Goal: Task Accomplishment & Management: Manage account settings

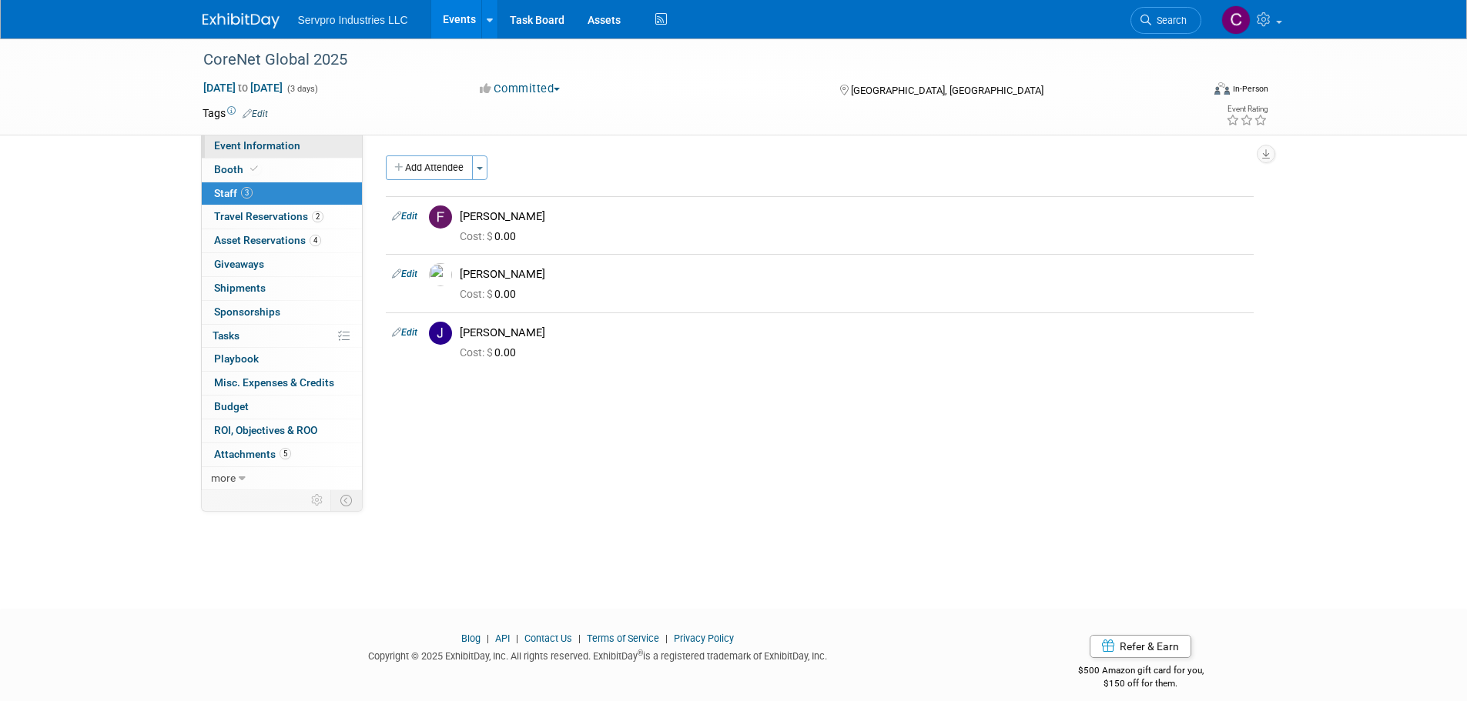
click at [266, 144] on span "Event Information" at bounding box center [257, 145] width 86 height 12
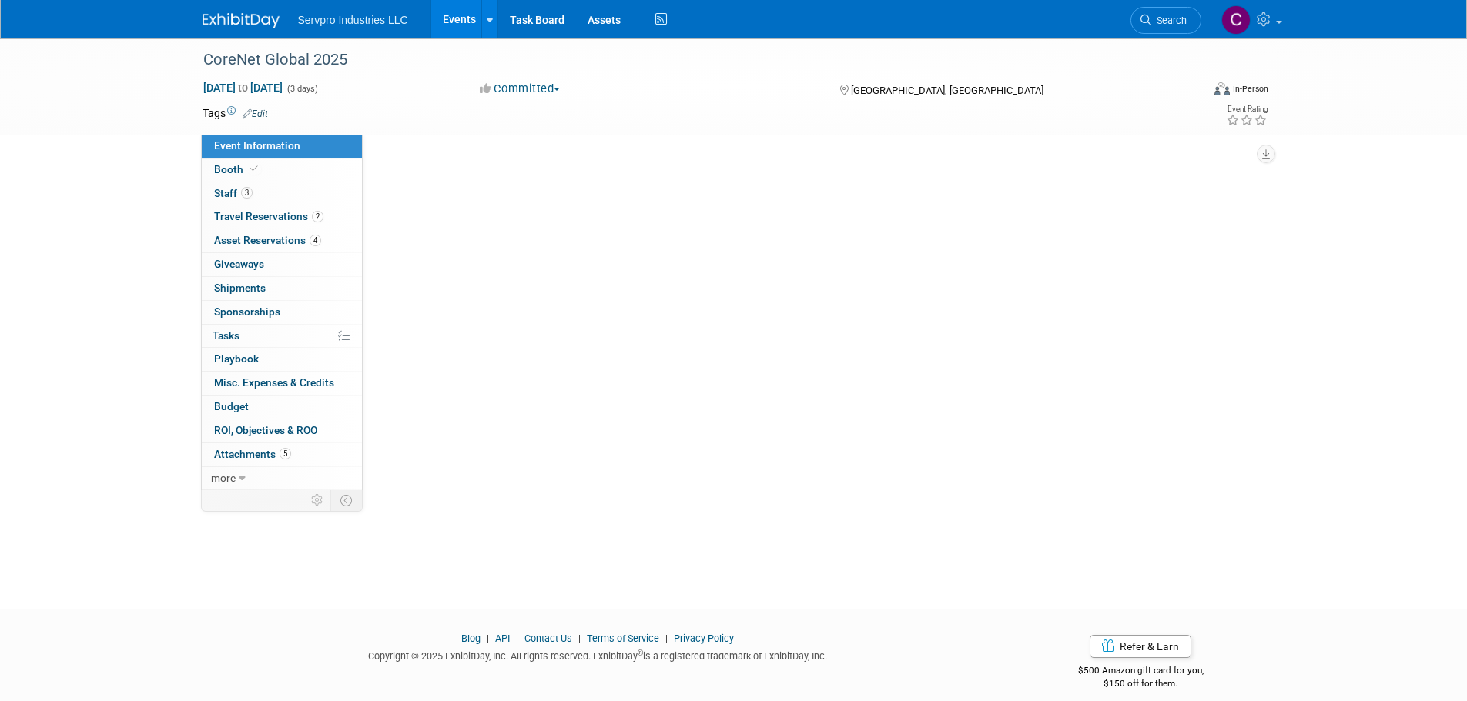
select select "Exhibitor"
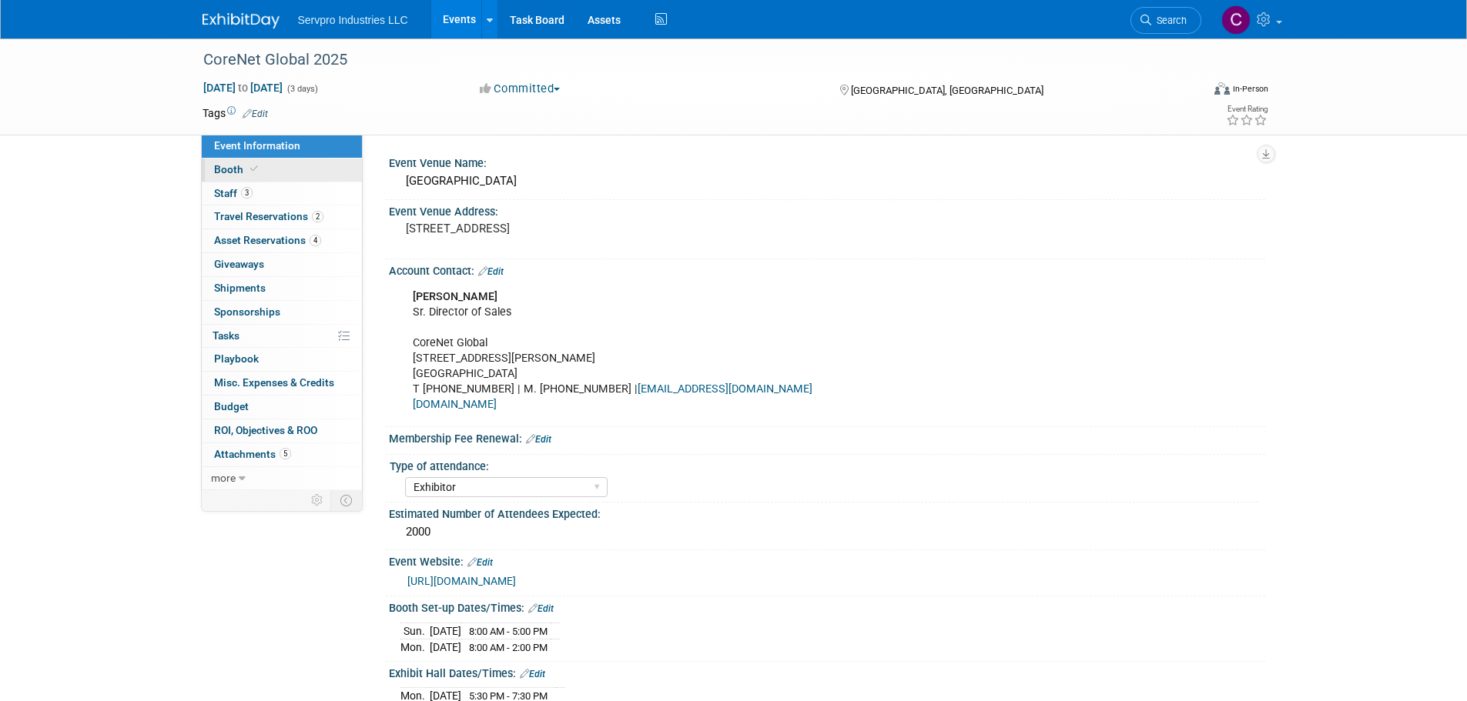
click at [249, 163] on span at bounding box center [254, 169] width 14 height 12
select select "Tradewinds Immerse Popup 10 Foot Banner Stand"
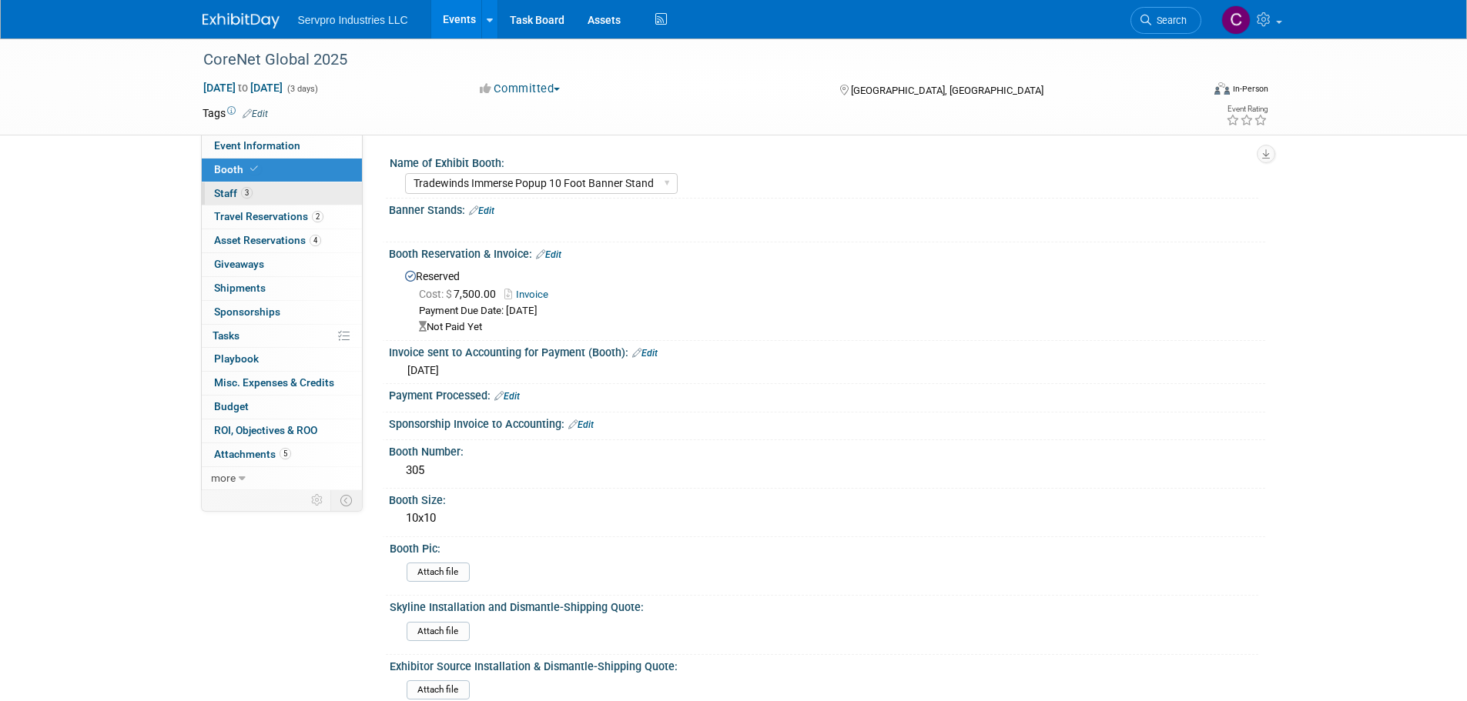
click at [226, 192] on span "Staff 3" at bounding box center [233, 193] width 38 height 12
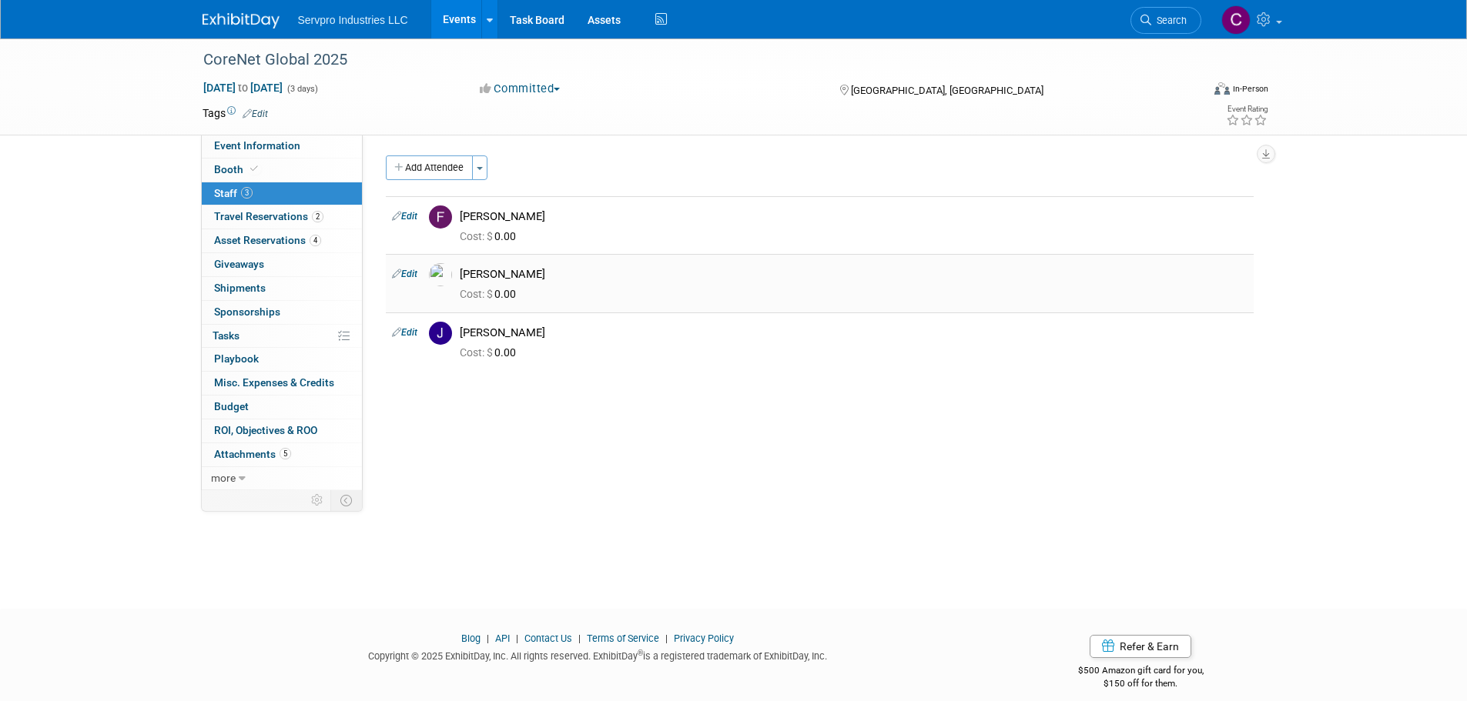
click at [513, 278] on div "[PERSON_NAME]" at bounding box center [854, 274] width 788 height 15
click at [253, 284] on span "Shipments 0" at bounding box center [240, 288] width 52 height 12
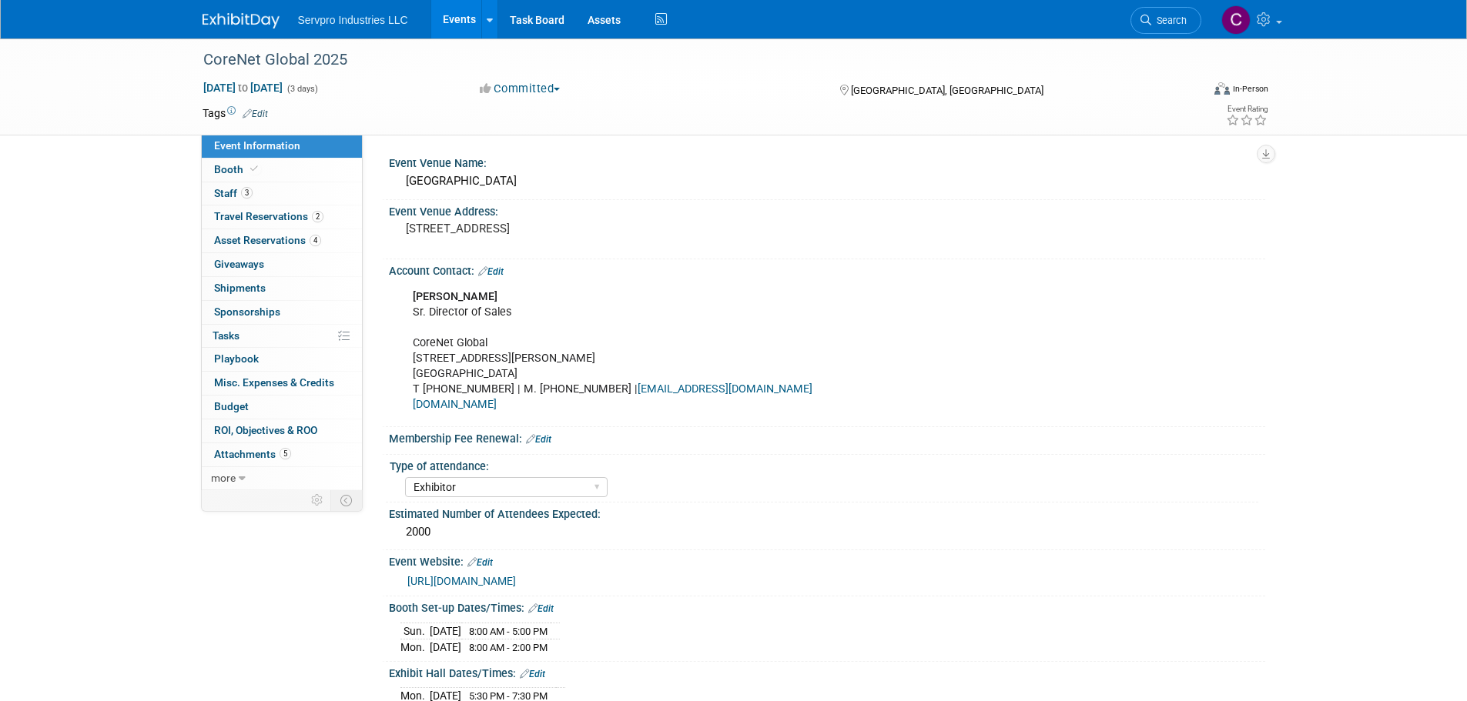
select select "Exhibitor"
click at [468, 21] on link "Events" at bounding box center [459, 19] width 56 height 38
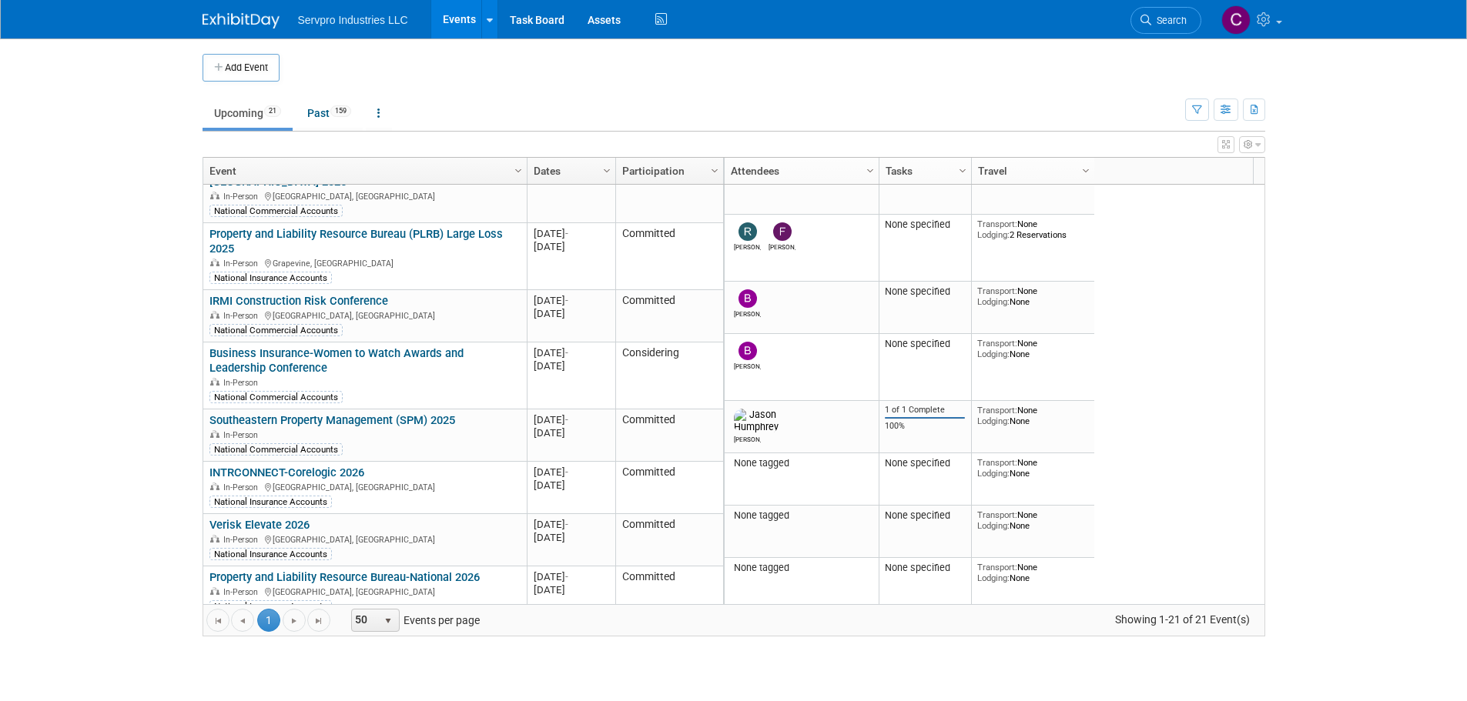
scroll to position [408, 0]
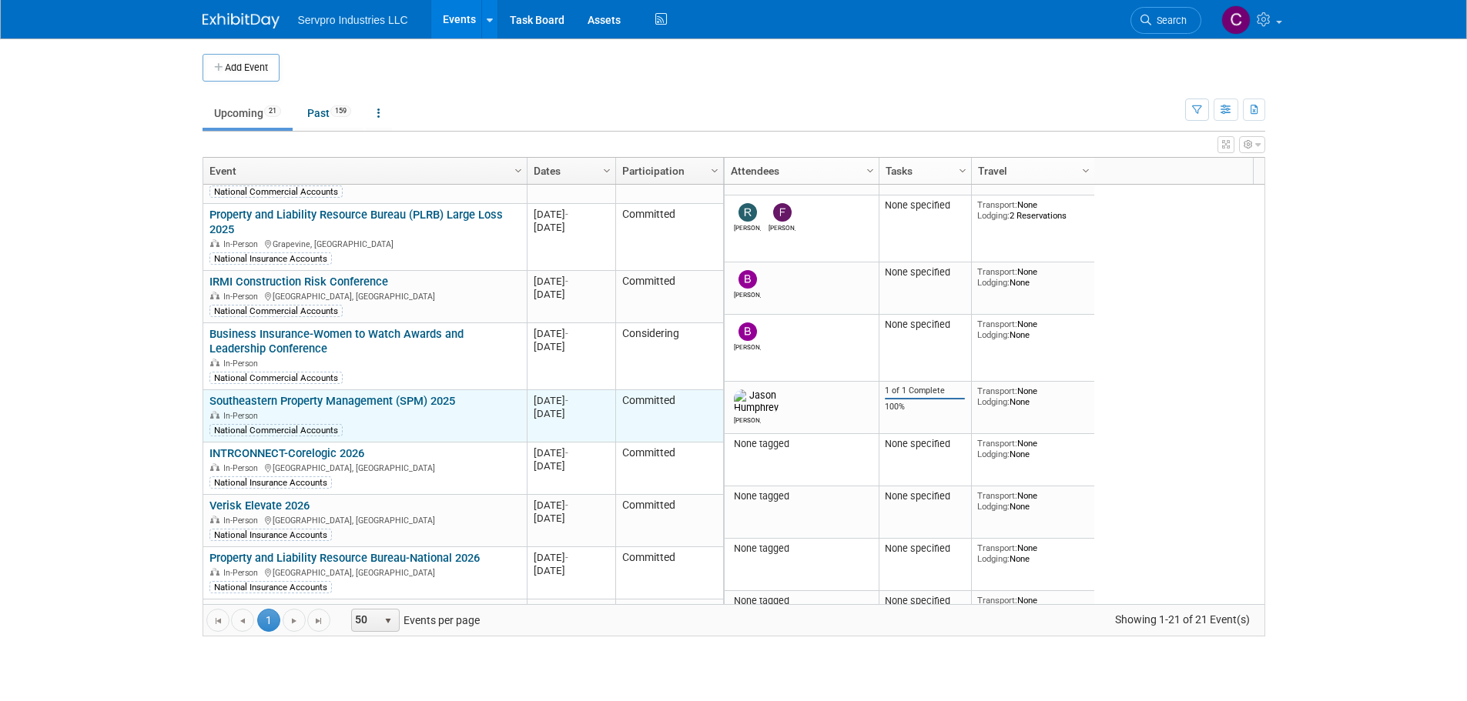
click at [322, 394] on link "Southeastern Property Management (SPM) 2025" at bounding box center [332, 401] width 246 height 14
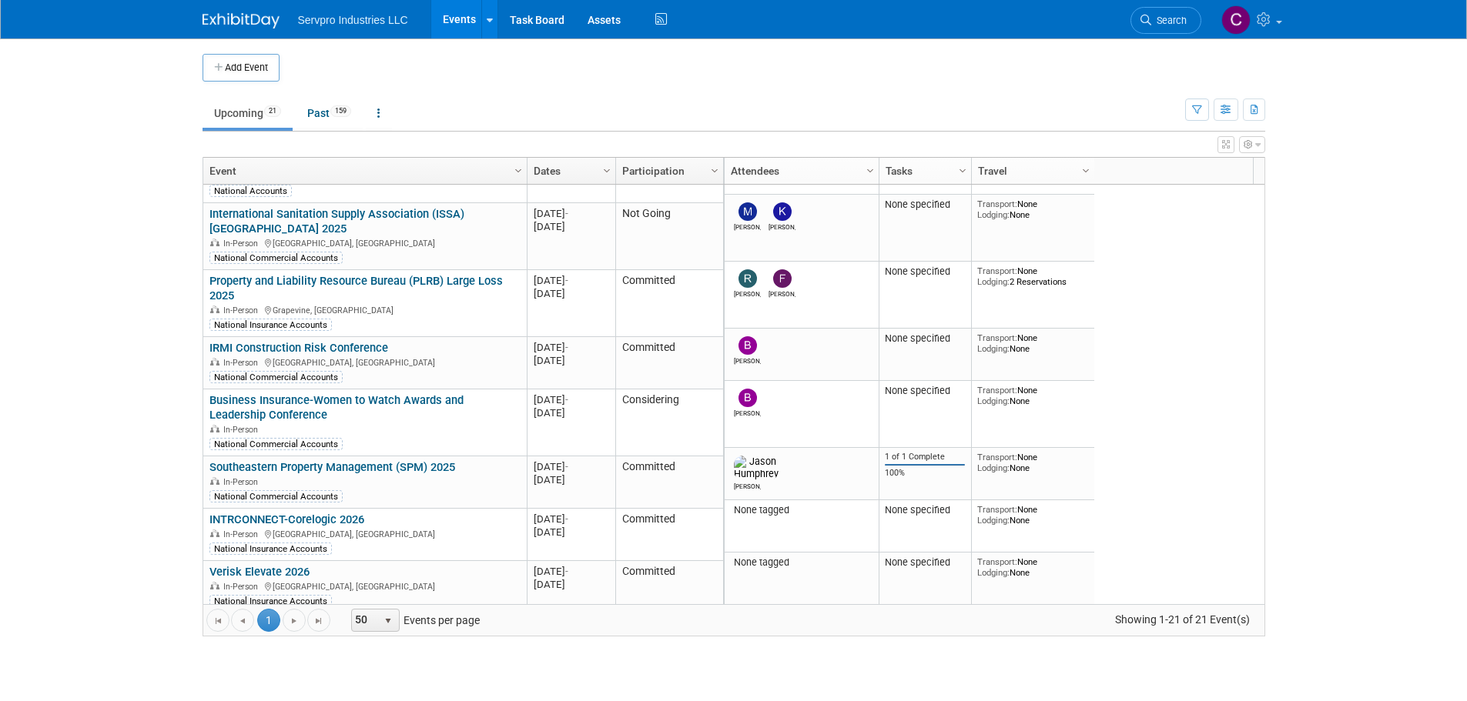
scroll to position [354, 0]
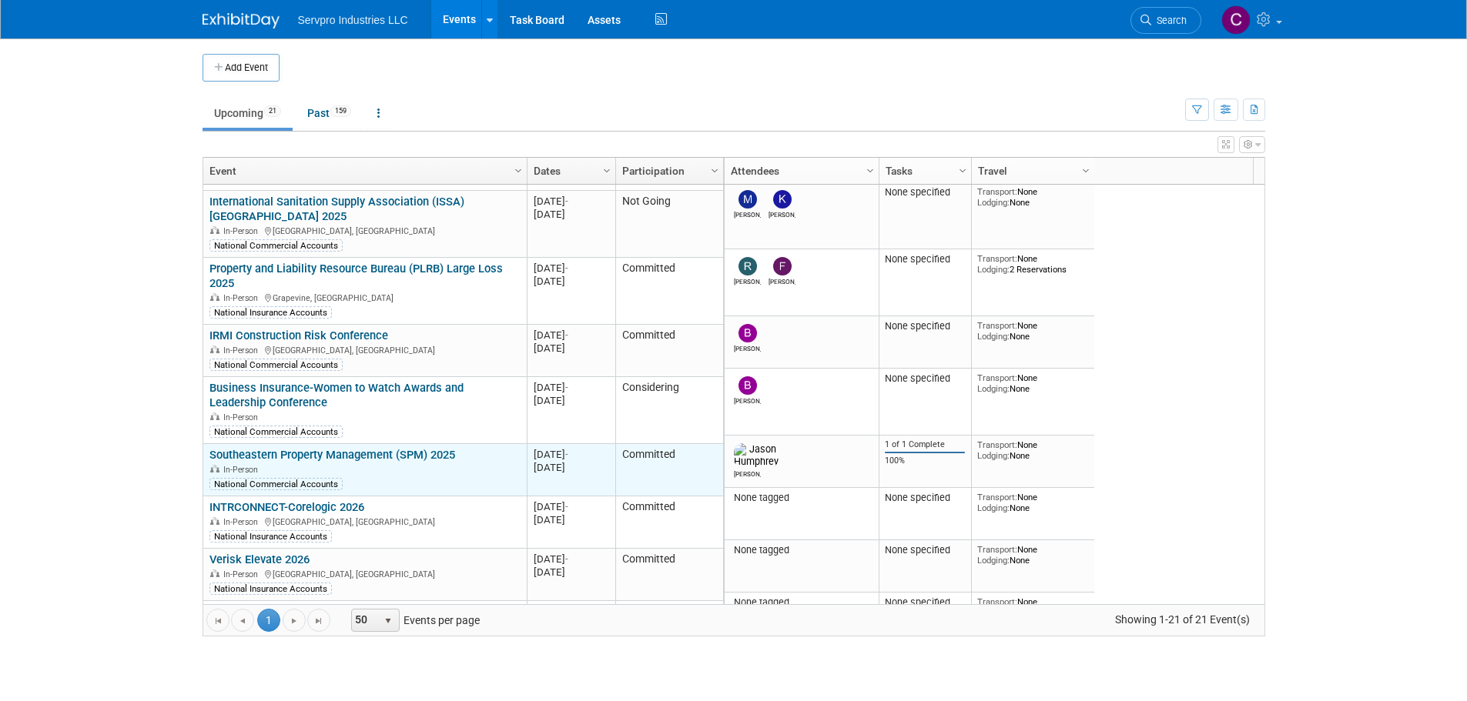
click at [334, 448] on link "Southeastern Property Management (SPM) 2025" at bounding box center [332, 455] width 246 height 14
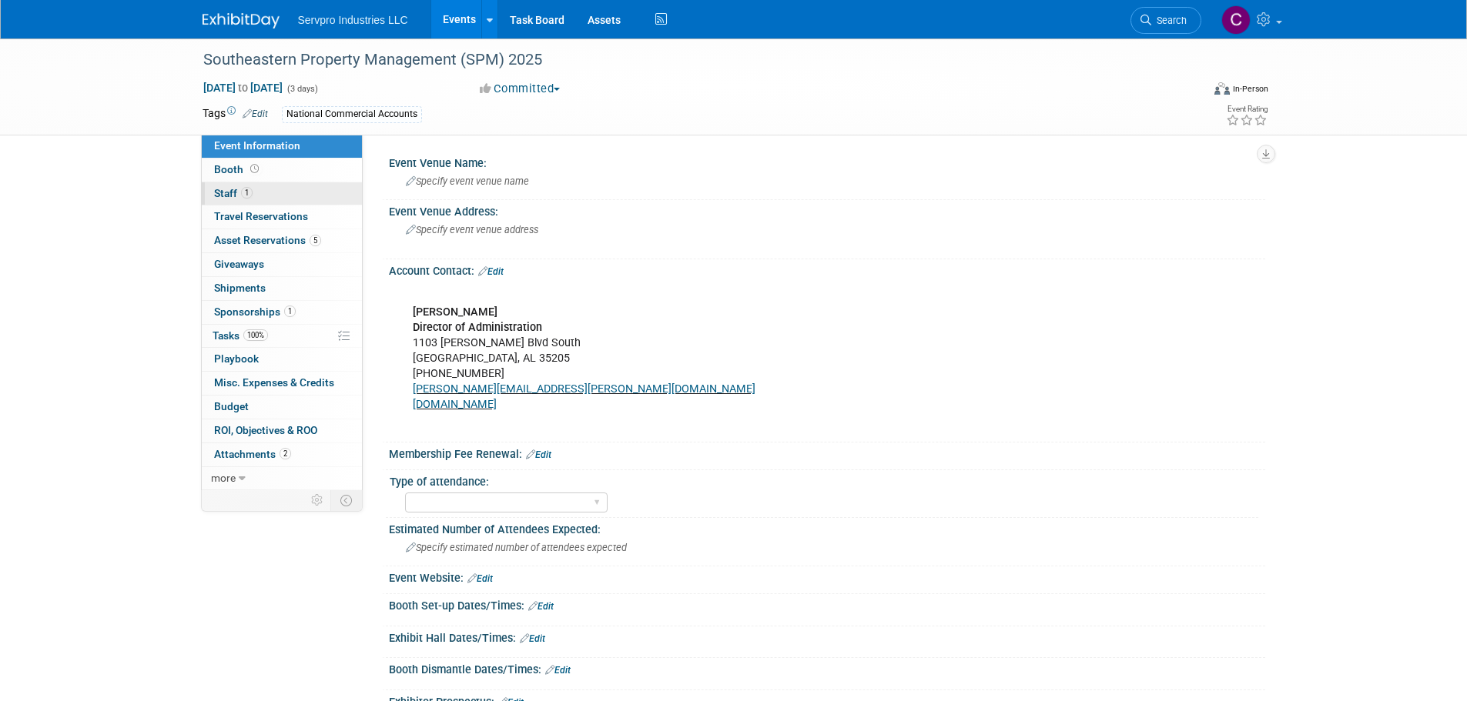
click at [232, 192] on span "Staff 1" at bounding box center [233, 193] width 38 height 12
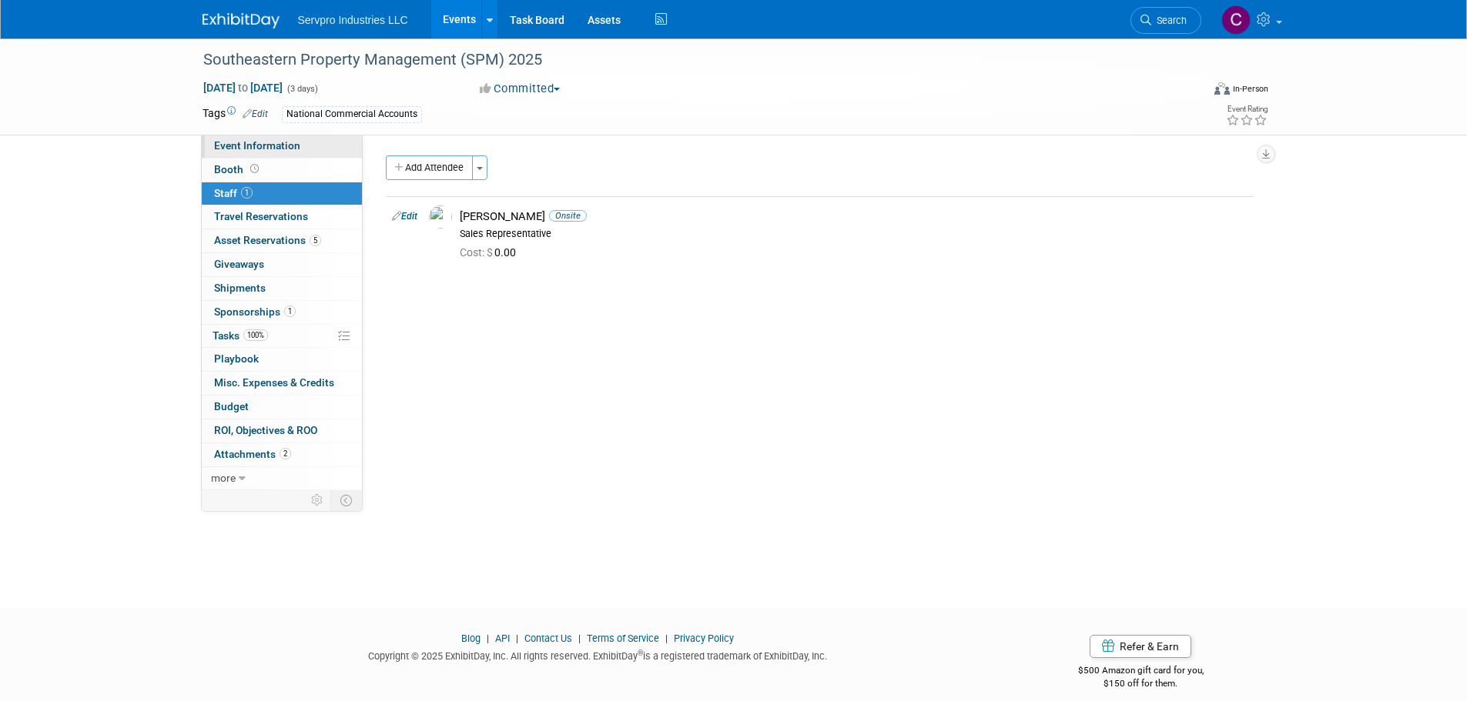
click at [240, 145] on span "Event Information" at bounding box center [257, 145] width 86 height 12
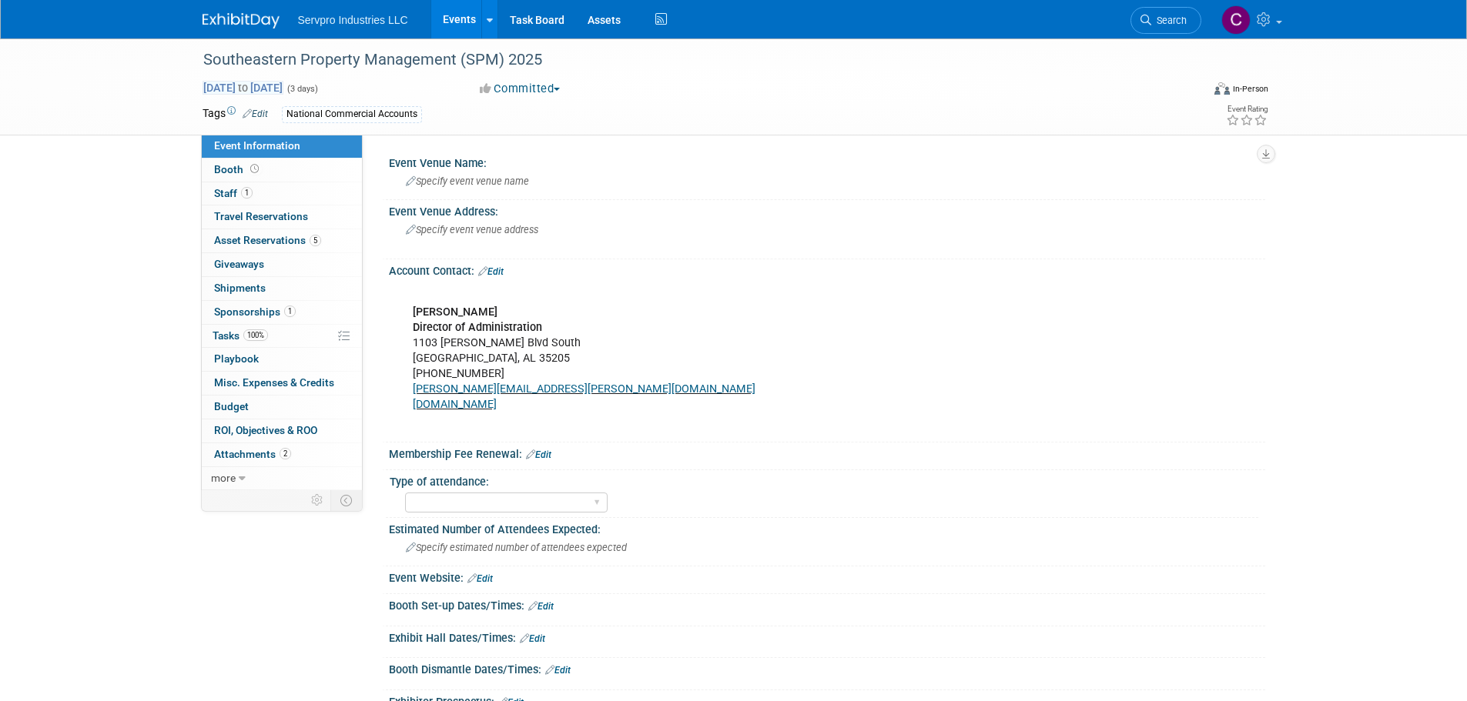
click at [250, 85] on span "to" at bounding box center [243, 88] width 15 height 12
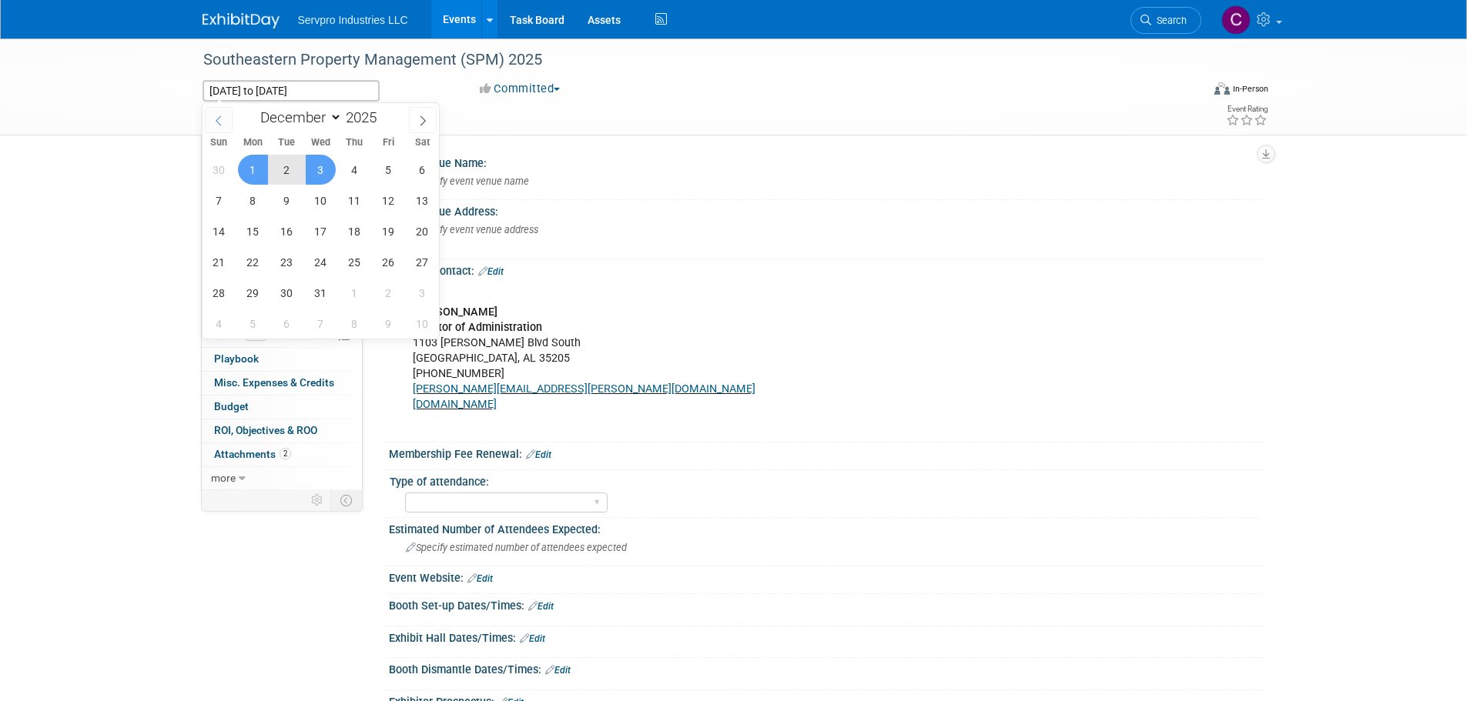
click at [222, 116] on icon at bounding box center [218, 120] width 11 height 11
select select "10"
click at [322, 320] on span "3" at bounding box center [321, 324] width 30 height 30
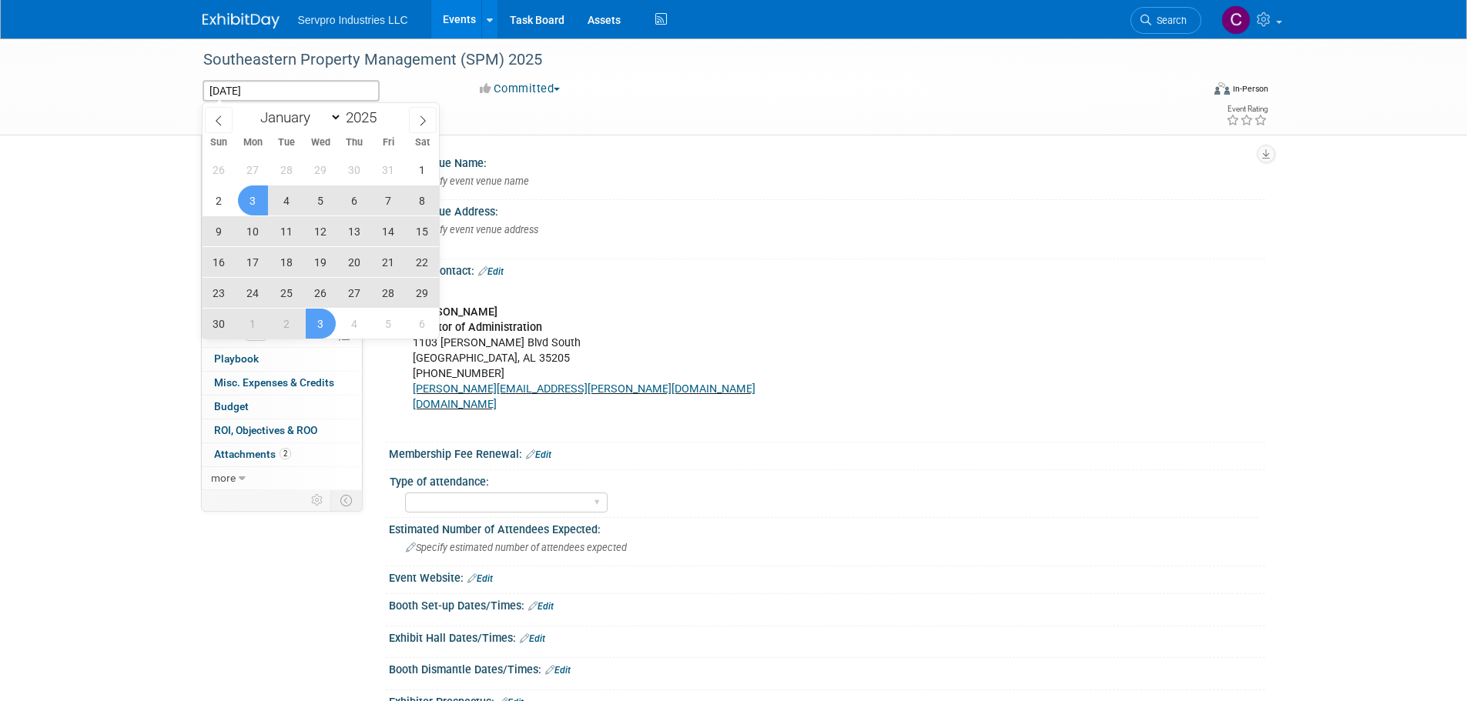
click at [249, 198] on span "3" at bounding box center [253, 201] width 30 height 30
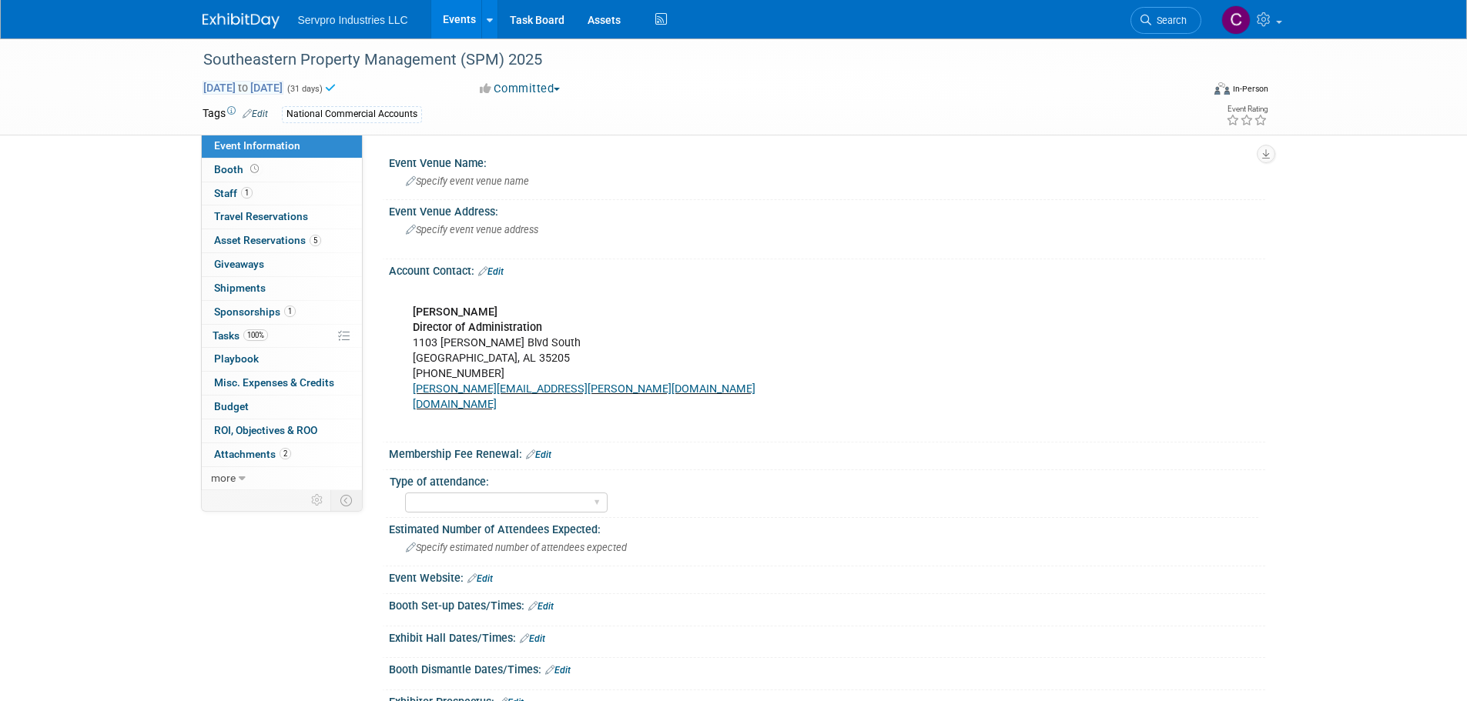
click at [283, 83] on span "[DATE] to [DATE]" at bounding box center [242, 88] width 81 height 14
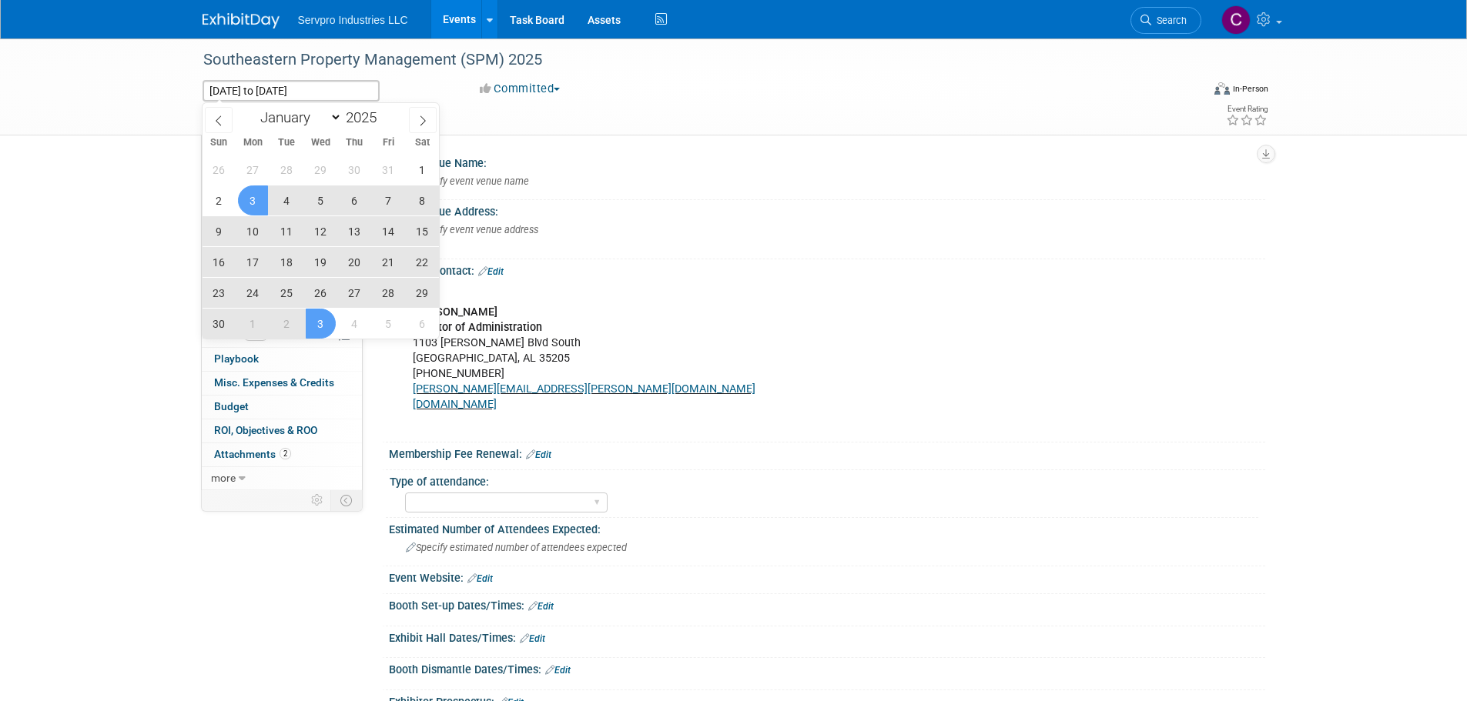
click at [253, 205] on span "3" at bounding box center [253, 201] width 30 height 30
type input "[DATE]"
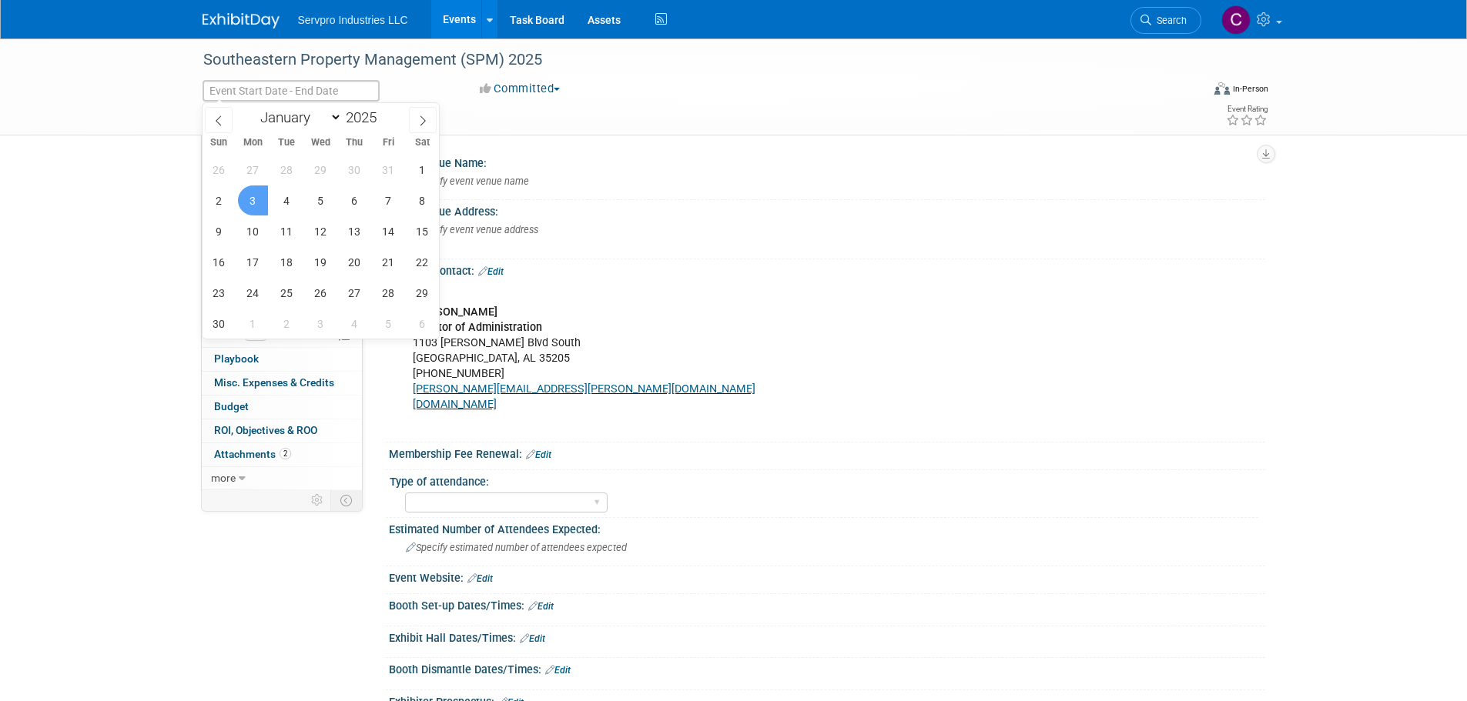
click at [148, 241] on div "Southeastern Property Management (SPM) 2025 [DATE] to [DATE] (31 days) Committe…" at bounding box center [733, 565] width 1467 height 1055
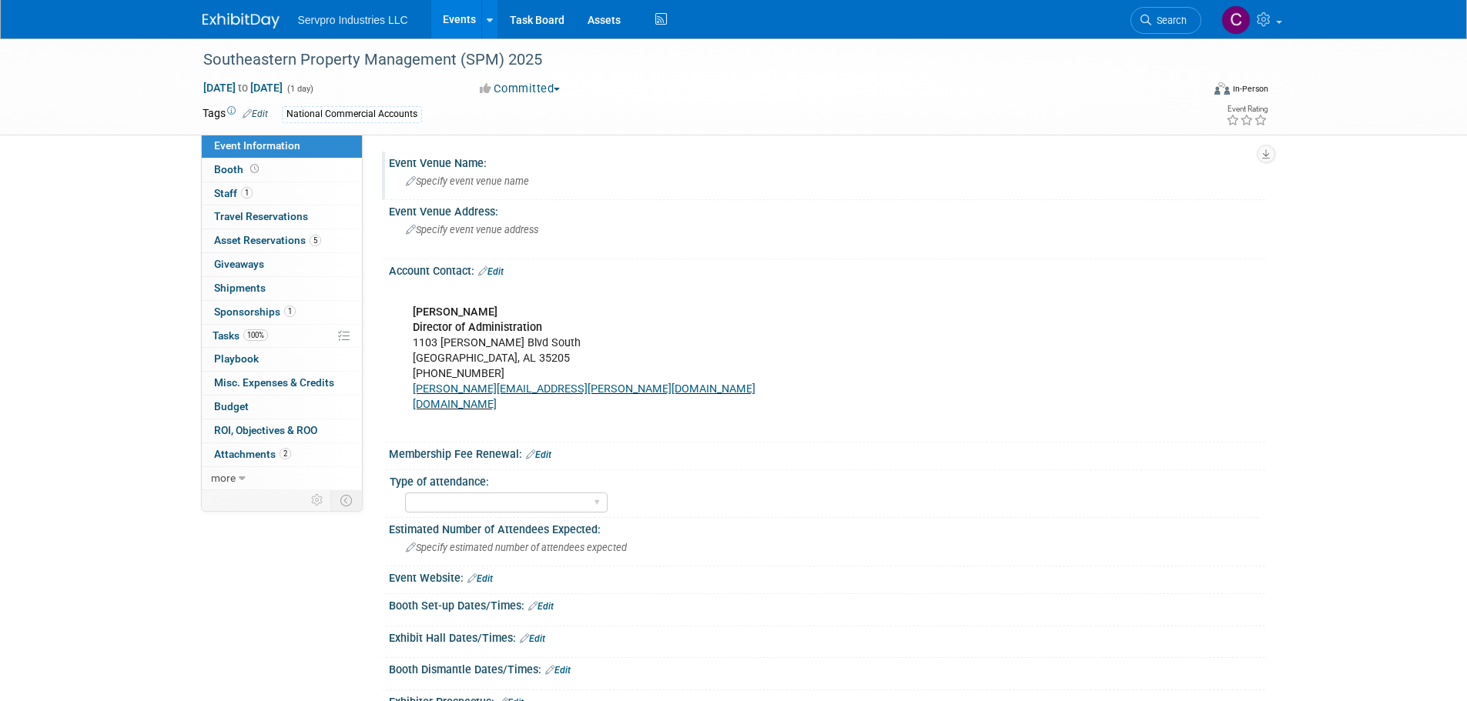
click at [467, 185] on span "Specify event venue name" at bounding box center [467, 182] width 123 height 12
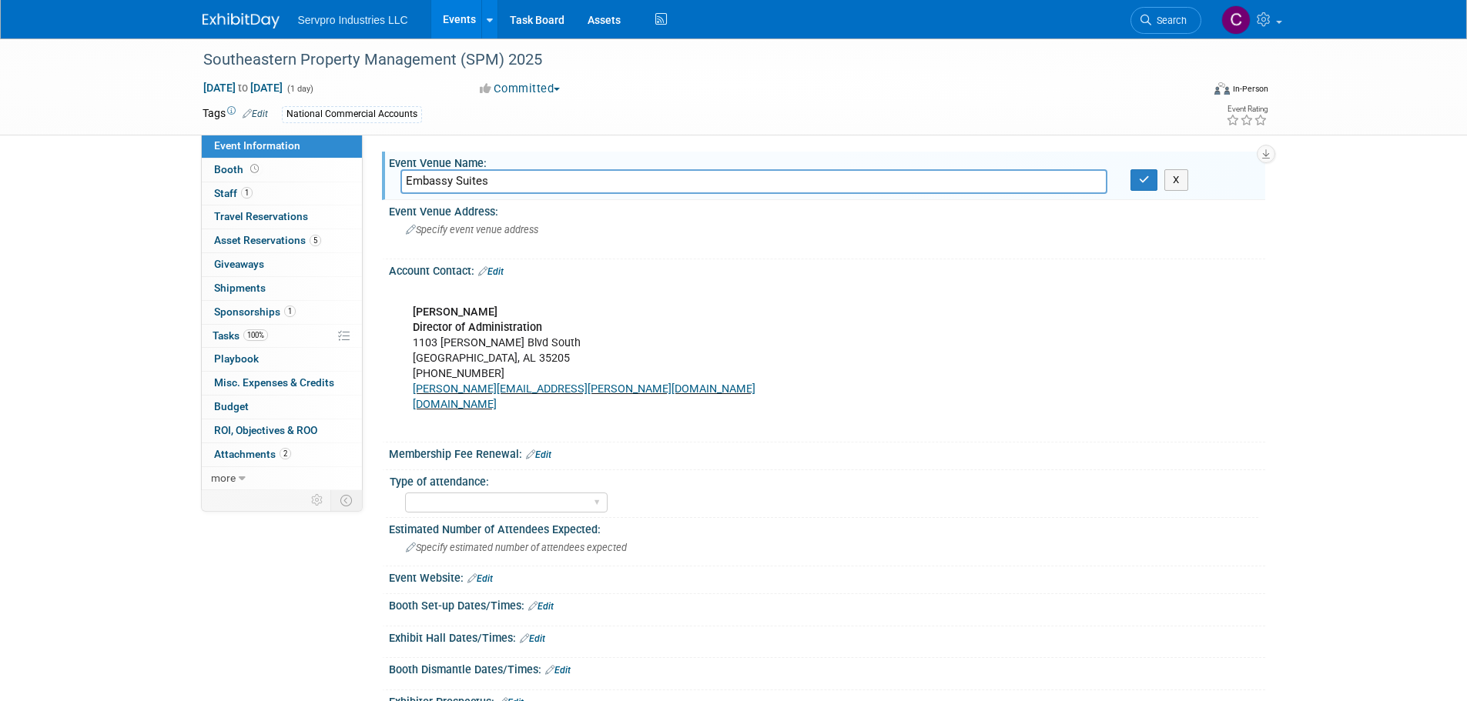
type input "Embassy Suites"
click at [592, 242] on div "Specify event venue address" at bounding box center [571, 235] width 342 height 35
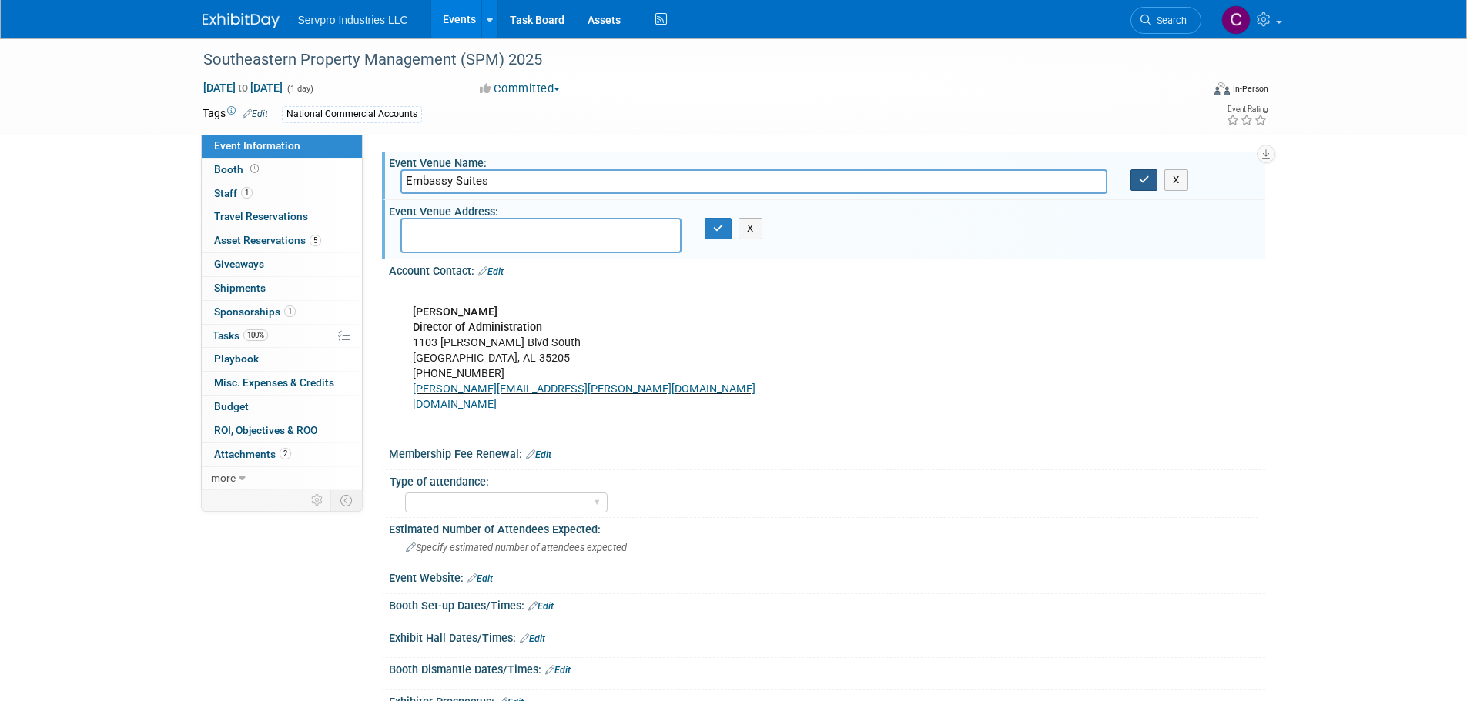
click at [1146, 184] on icon "button" at bounding box center [1144, 180] width 11 height 10
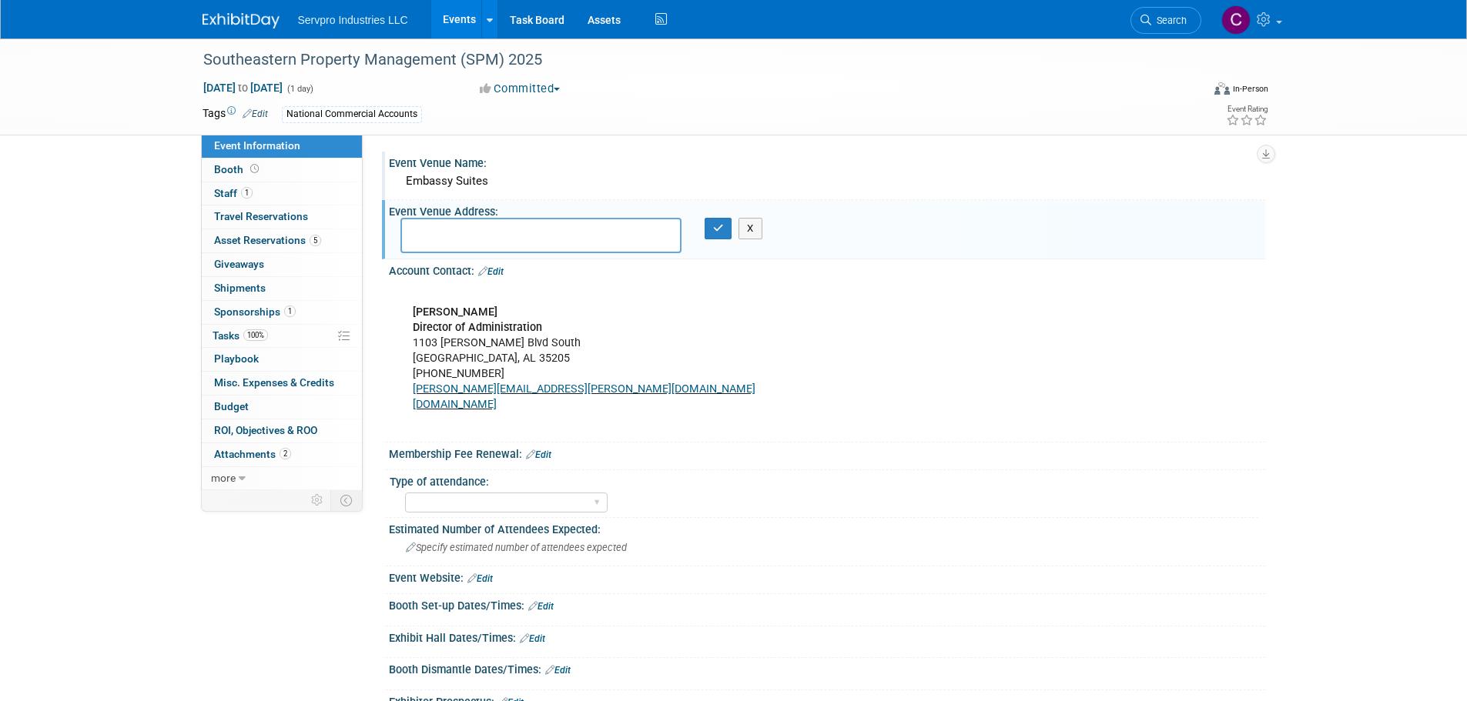
click at [436, 222] on textarea at bounding box center [540, 235] width 281 height 35
paste textarea "[STREET_ADDRESS][PERSON_NAME] [GEOGRAPHIC_DATA], AL 35244"
type textarea "[STREET_ADDRESS][PERSON_NAME] [GEOGRAPHIC_DATA], AL 35244"
click at [713, 232] on icon "button" at bounding box center [718, 228] width 11 height 10
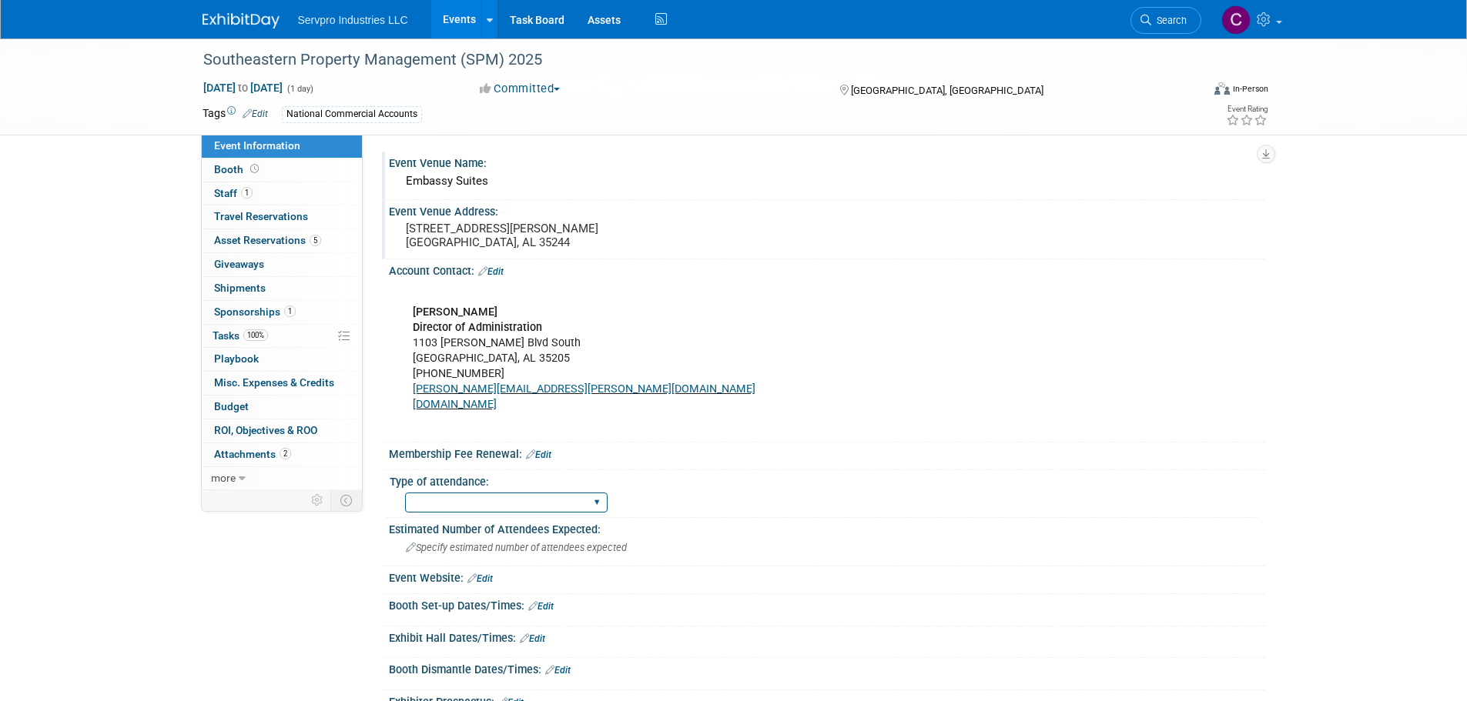
click at [433, 504] on select "Exhibitor Networking Event Only Sponsorship Only First Time Attending-Scope of …" at bounding box center [506, 503] width 202 height 21
select select "Exhibitor"
click at [405, 493] on select "Exhibitor Networking Event Only Sponsorship Only First Time Attending-Scope of …" at bounding box center [506, 503] width 202 height 21
click at [625, 540] on div "Specify estimated number of attendees expected" at bounding box center [826, 548] width 853 height 24
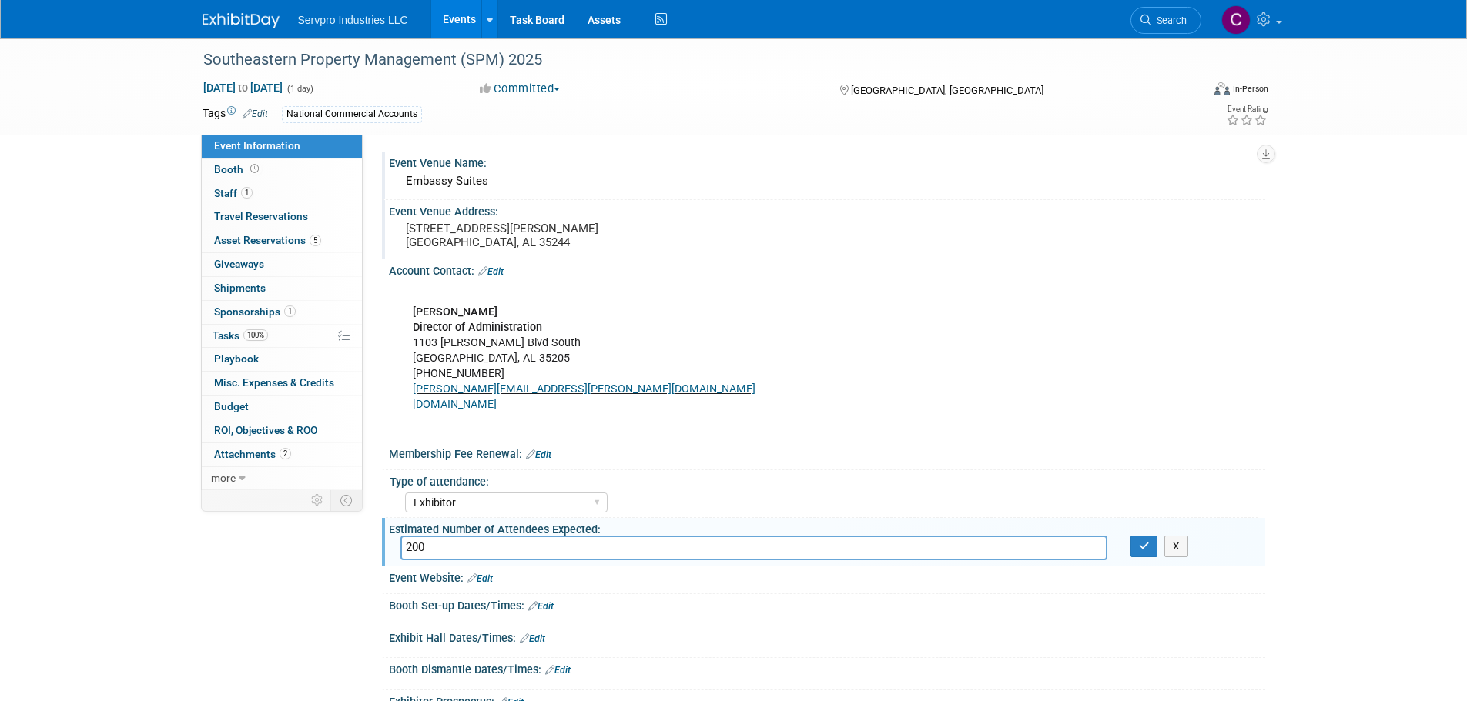
type input "200"
click at [266, 597] on div "Event Information Event Info Booth Booth 1 Staff 1 Staff 0 Travel Reservations …" at bounding box center [733, 550] width 1085 height 1024
click at [239, 172] on span "Booth" at bounding box center [238, 169] width 48 height 12
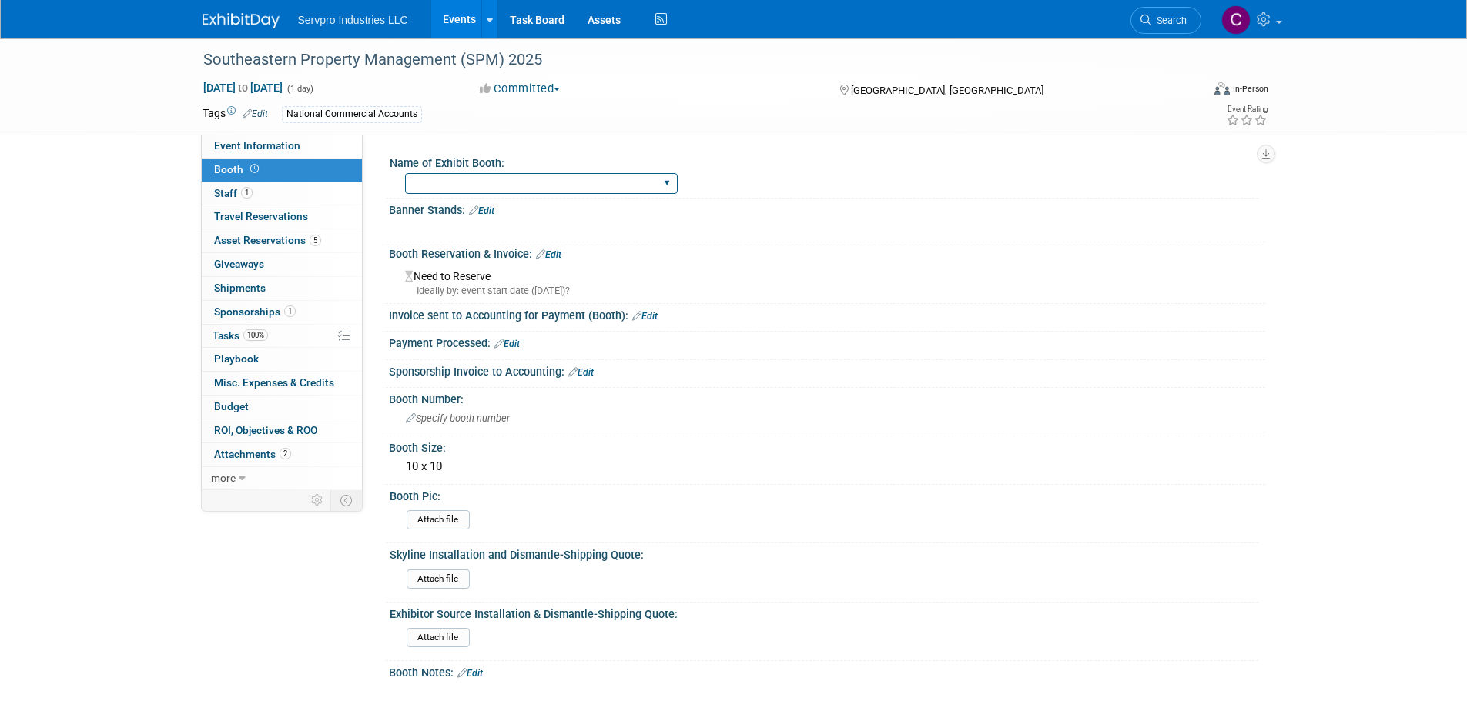
click at [436, 180] on select "Island Booth Tradewinds Immerse Popup 10 Foot Banner Stand Invita 10 Foot Strai…" at bounding box center [541, 183] width 273 height 21
select select "No Booth Needed"
click at [405, 173] on select "Island Booth Tradewinds Immerse Popup 10 Foot Banner Stand Invita 10 Foot Strai…" at bounding box center [541, 183] width 273 height 21
click at [236, 306] on span "Sponsorships 1" at bounding box center [255, 312] width 82 height 12
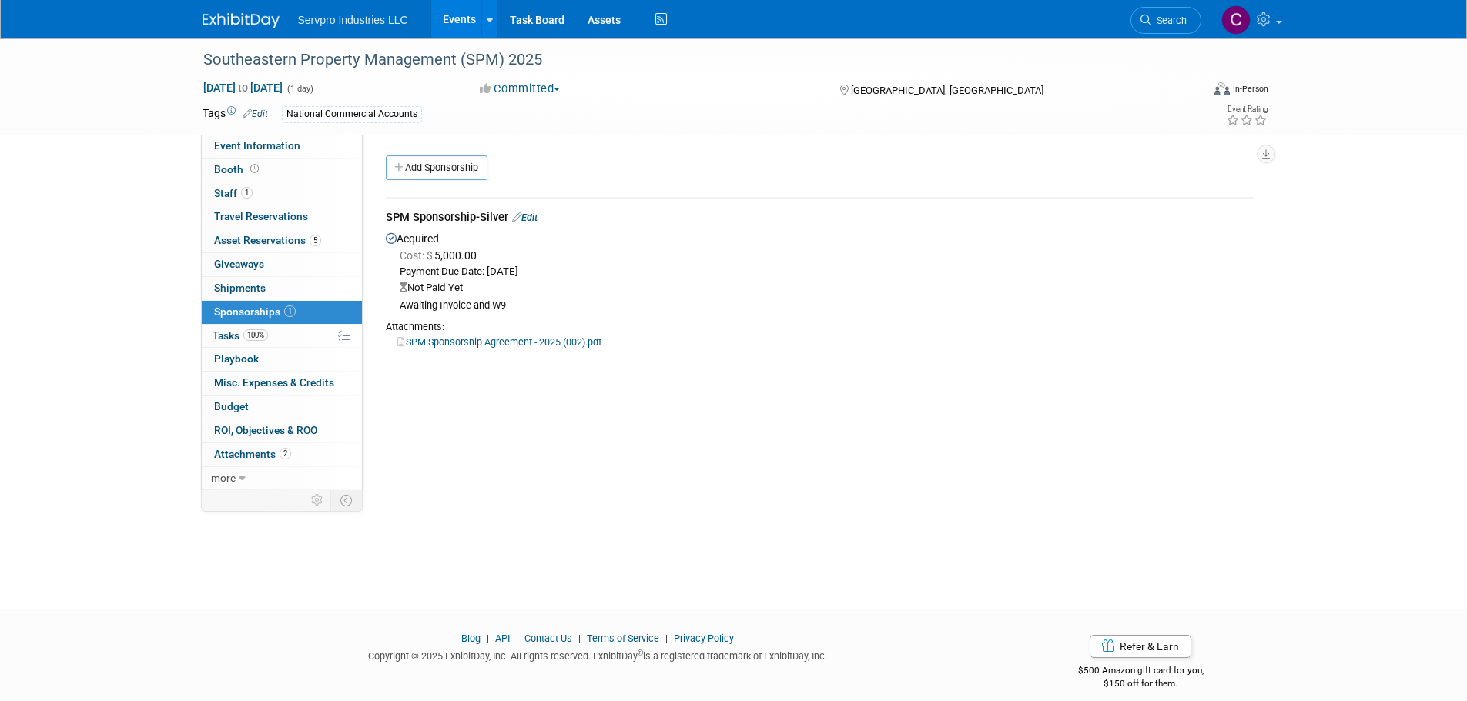
click at [433, 339] on link "SPM Sponsorship Agreement - 2025 (002).pdf" at bounding box center [499, 342] width 204 height 12
click at [233, 288] on span "Shipments 0" at bounding box center [240, 288] width 52 height 12
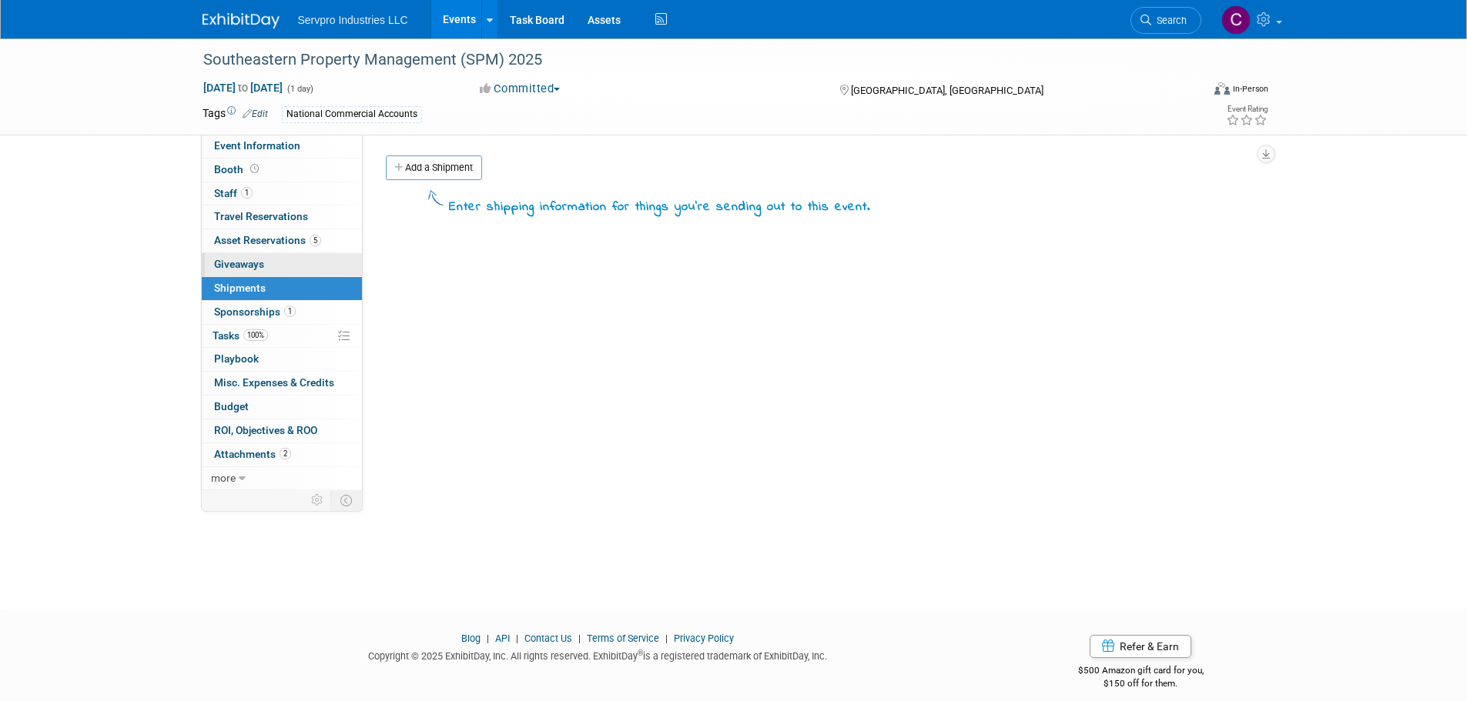
click at [239, 271] on link "0 Giveaways 0" at bounding box center [282, 264] width 160 height 23
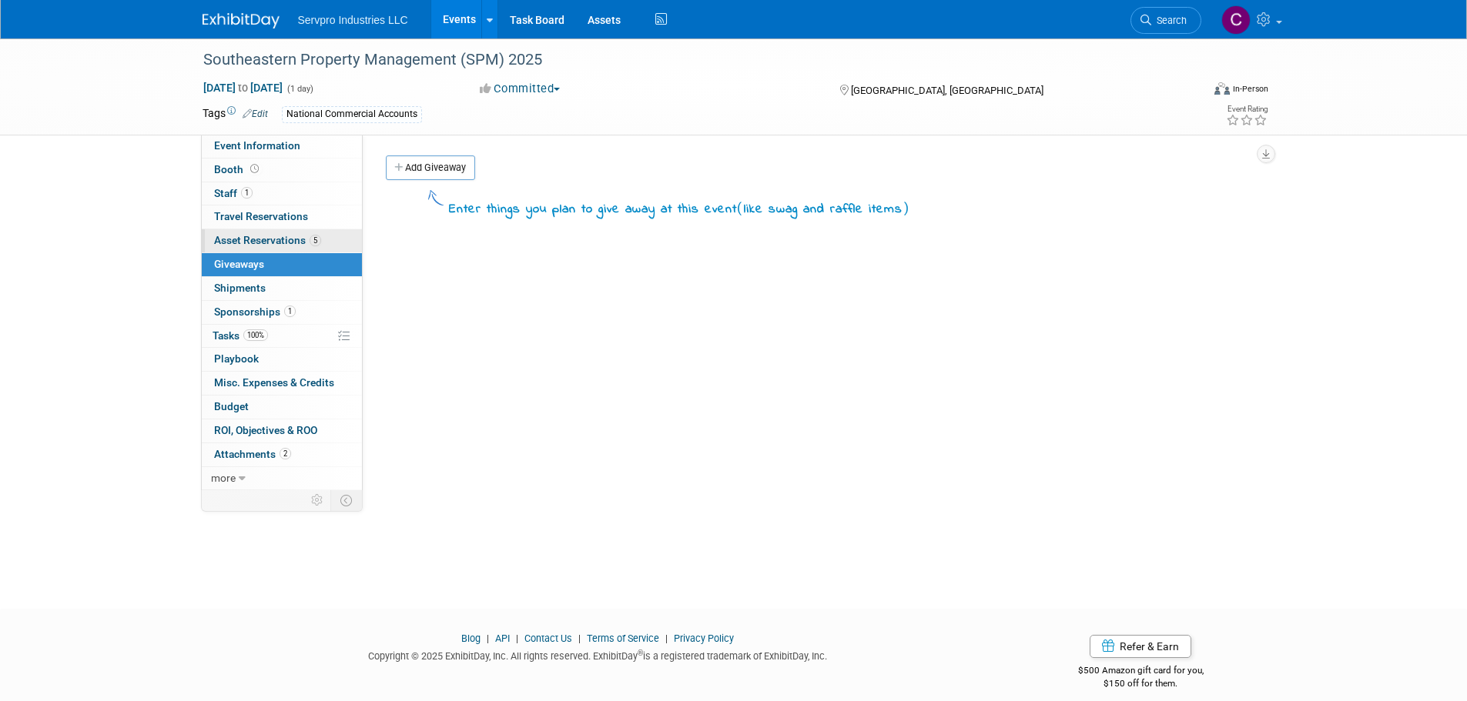
click at [246, 241] on span "Asset Reservations 5" at bounding box center [267, 240] width 107 height 12
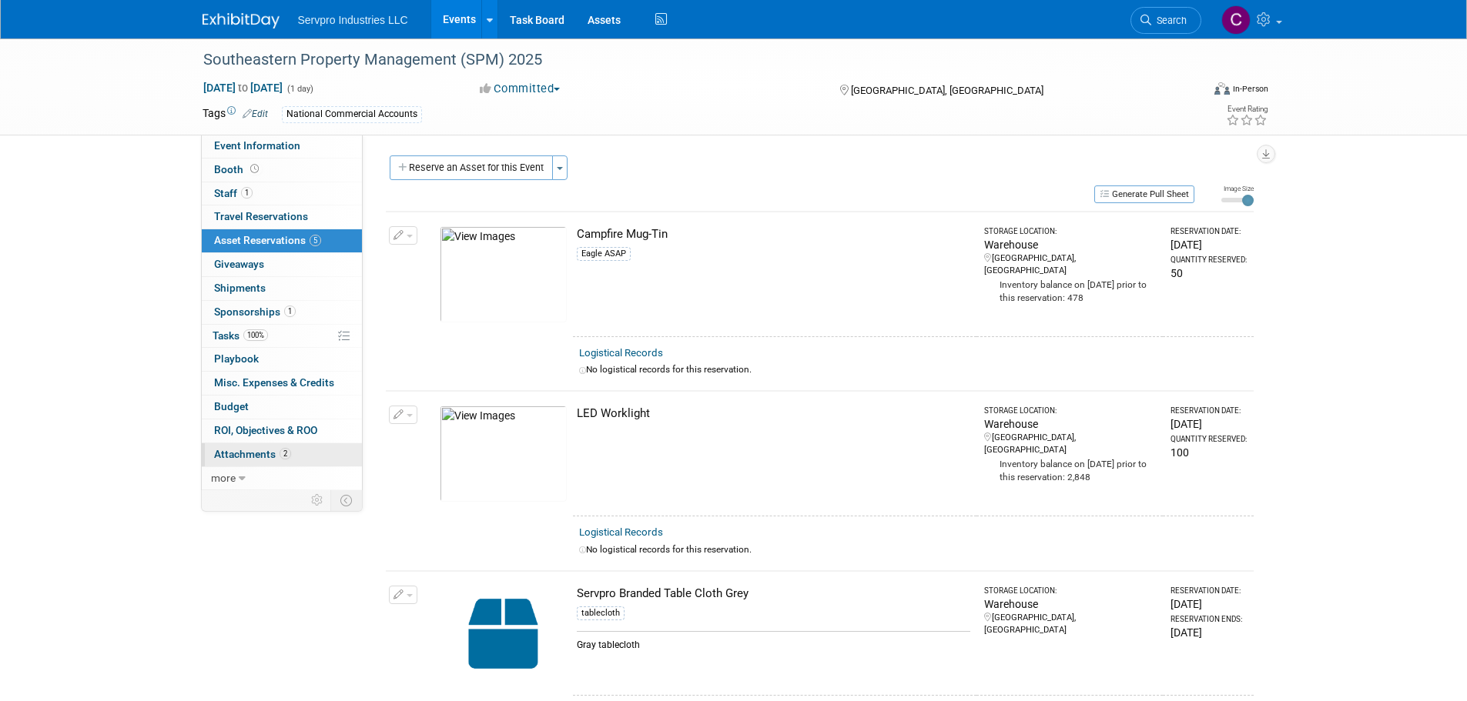
click at [242, 460] on span "Attachments 2" at bounding box center [252, 454] width 77 height 12
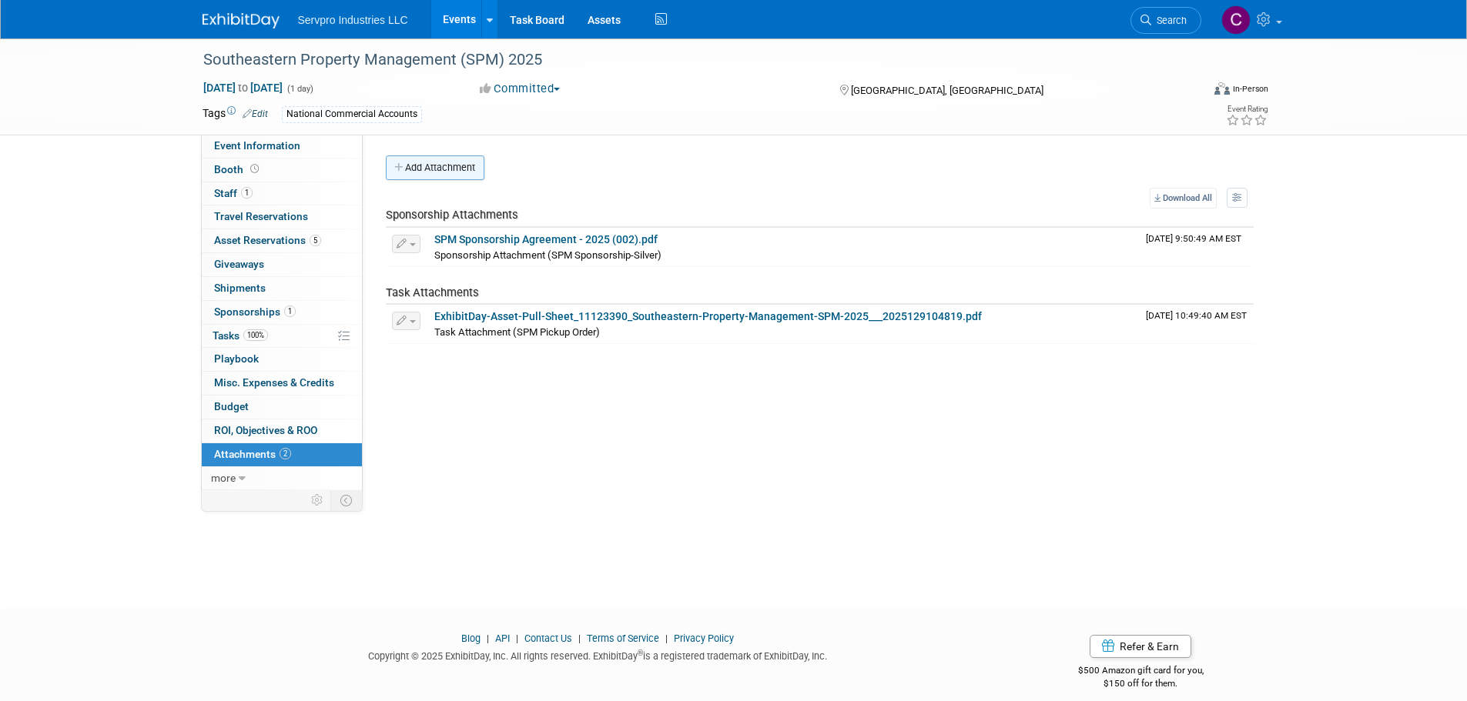
click at [449, 166] on button "Add Attachment" at bounding box center [435, 168] width 99 height 25
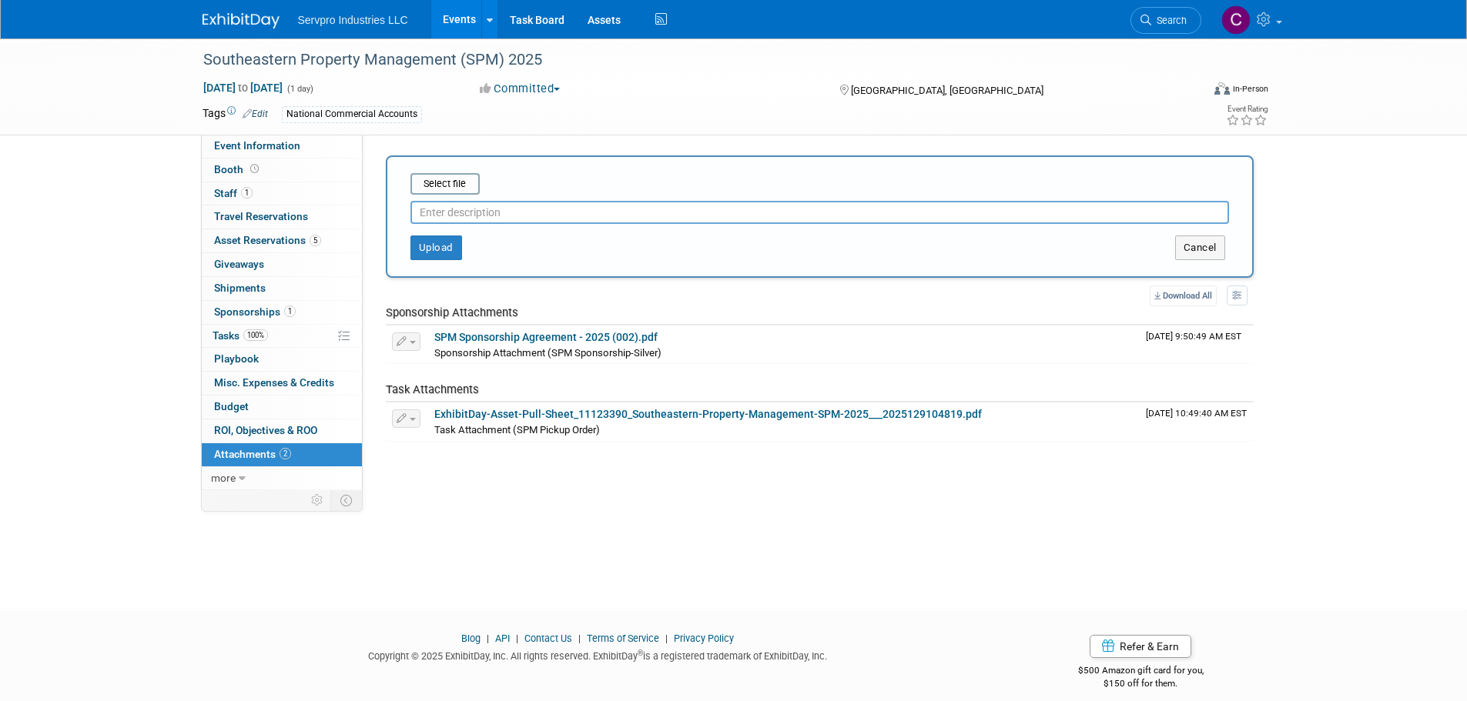
click at [451, 213] on input "text" at bounding box center [819, 212] width 818 height 23
type input "O"
type input "Event Brief"
click at [440, 180] on input "file" at bounding box center [386, 184] width 183 height 18
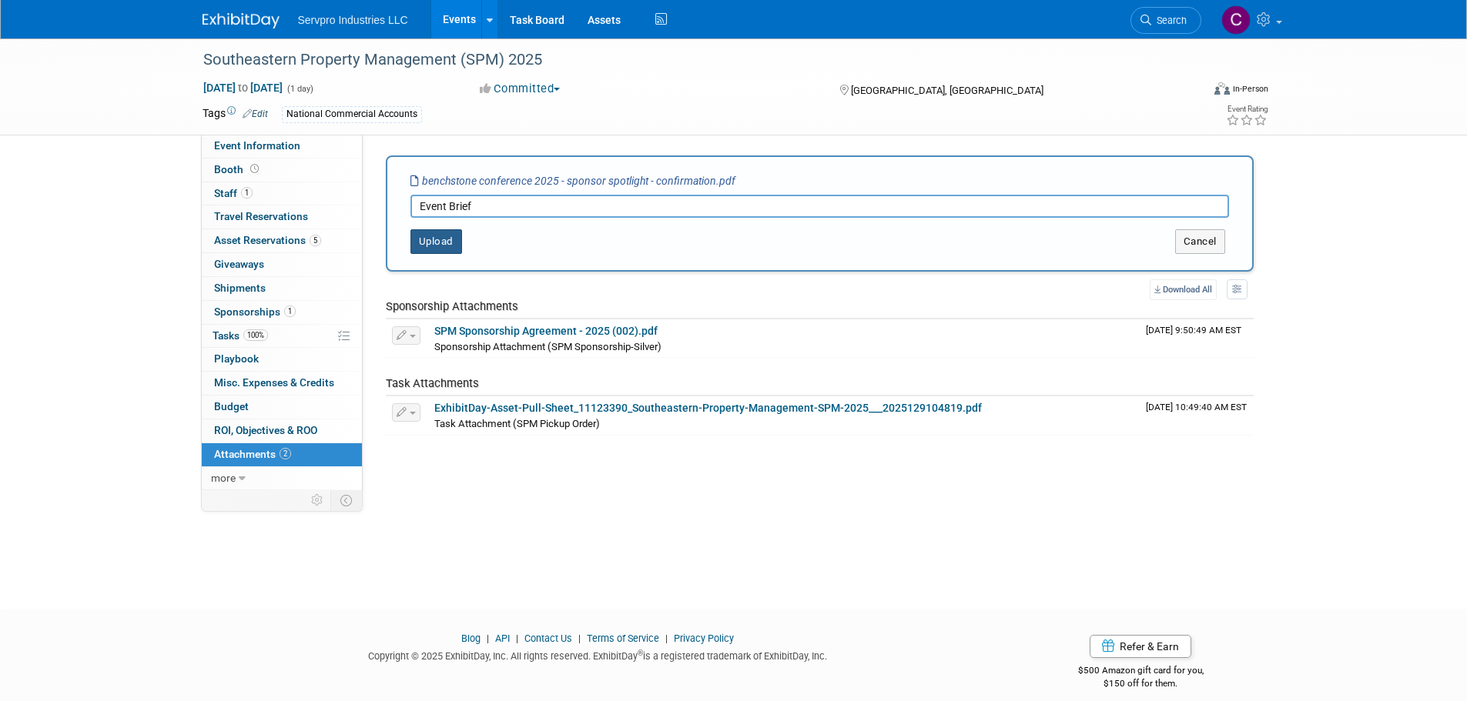
click at [439, 242] on button "Upload" at bounding box center [436, 241] width 52 height 25
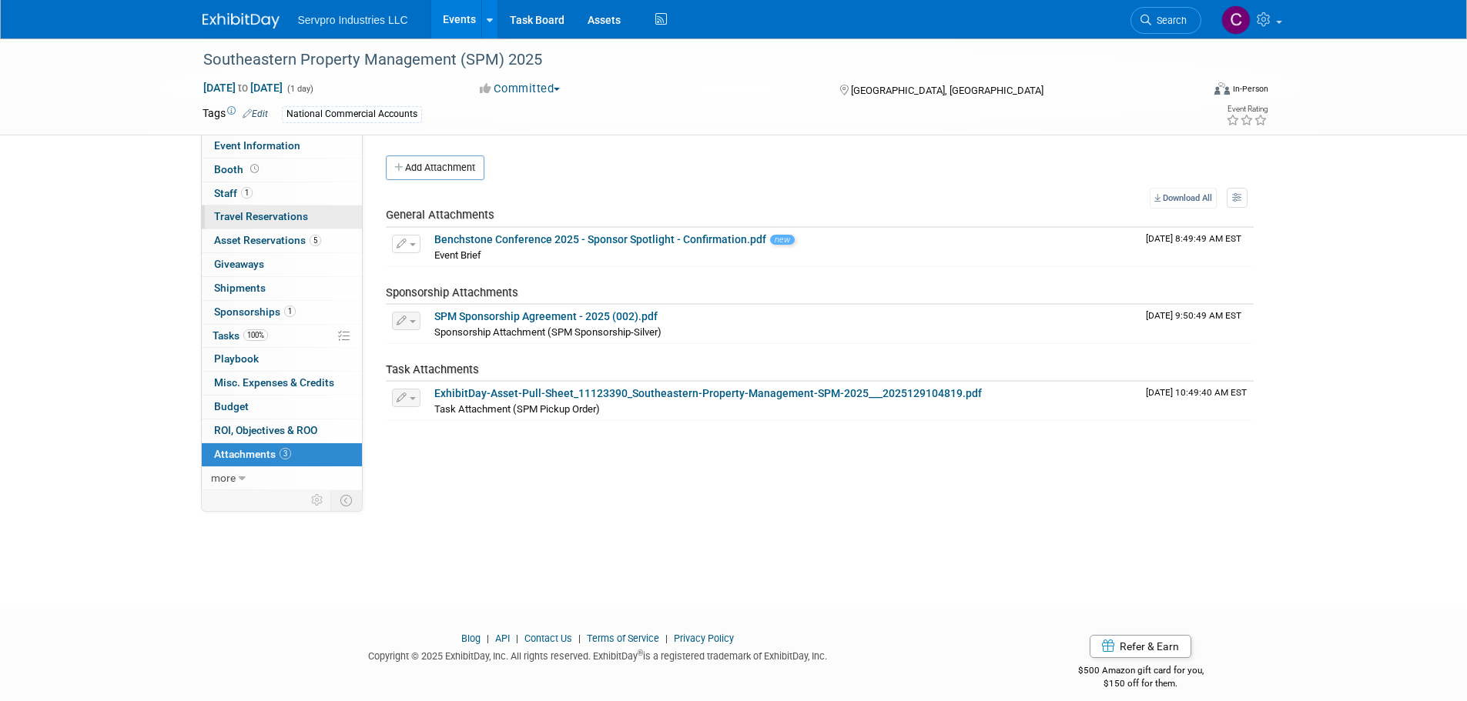
click at [249, 218] on span "Travel Reservations 0" at bounding box center [261, 216] width 94 height 12
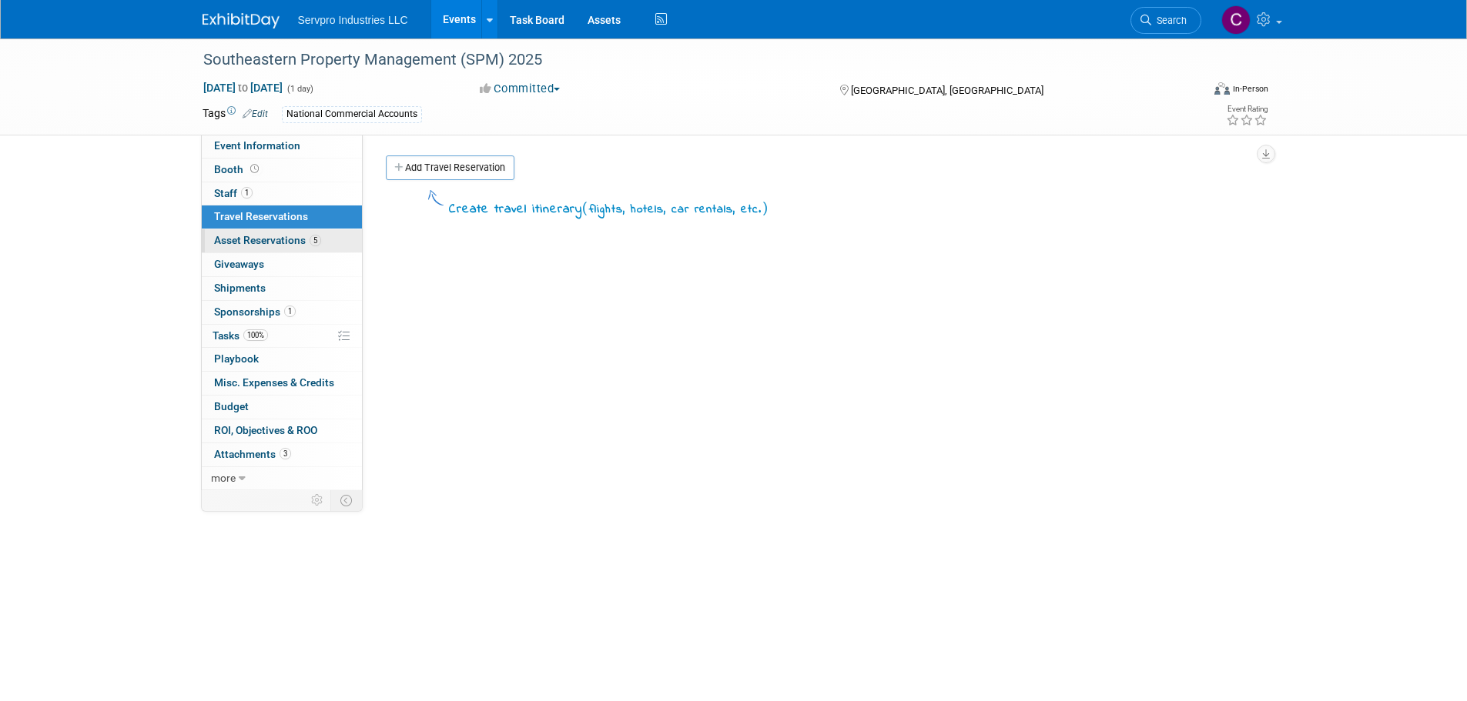
click at [244, 238] on span "Asset Reservations 5" at bounding box center [267, 240] width 107 height 12
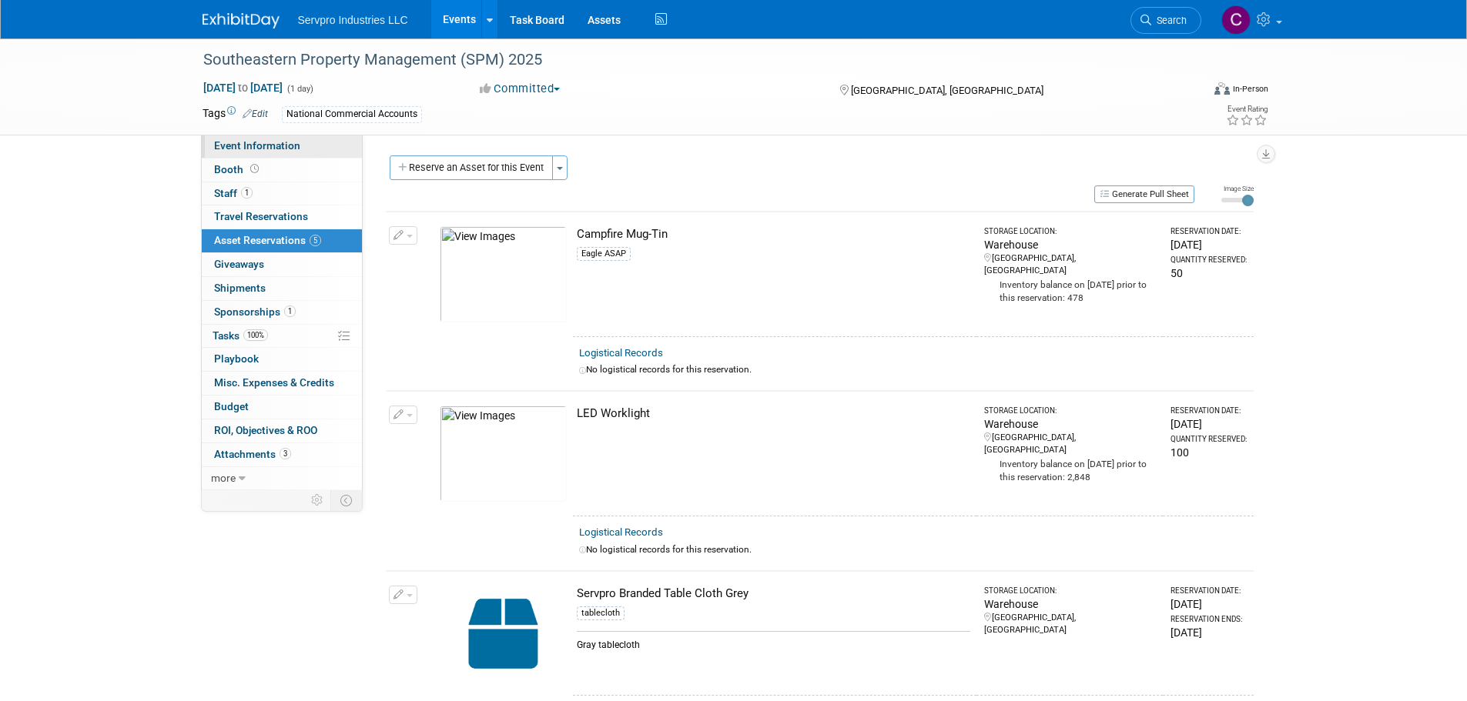
click at [236, 148] on span "Event Information" at bounding box center [257, 145] width 86 height 12
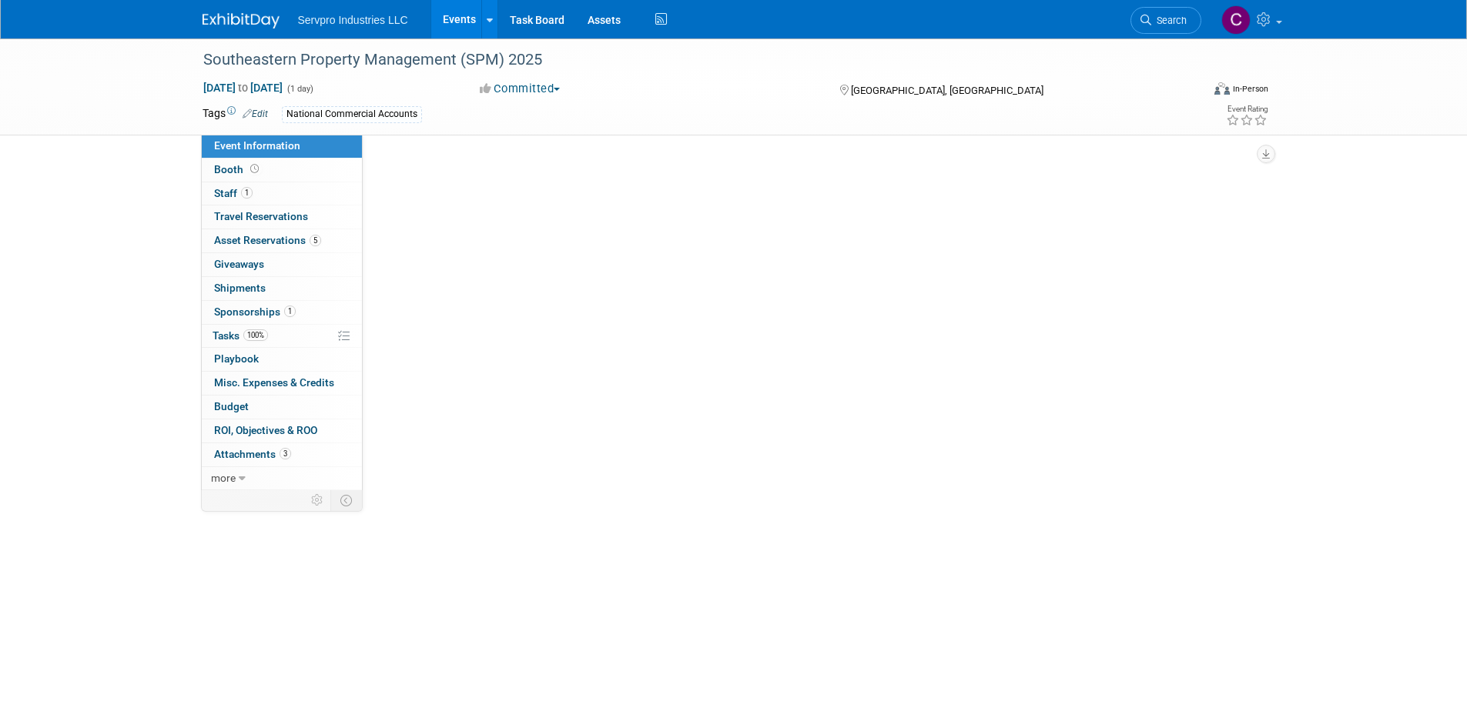
select select "Exhibitor"
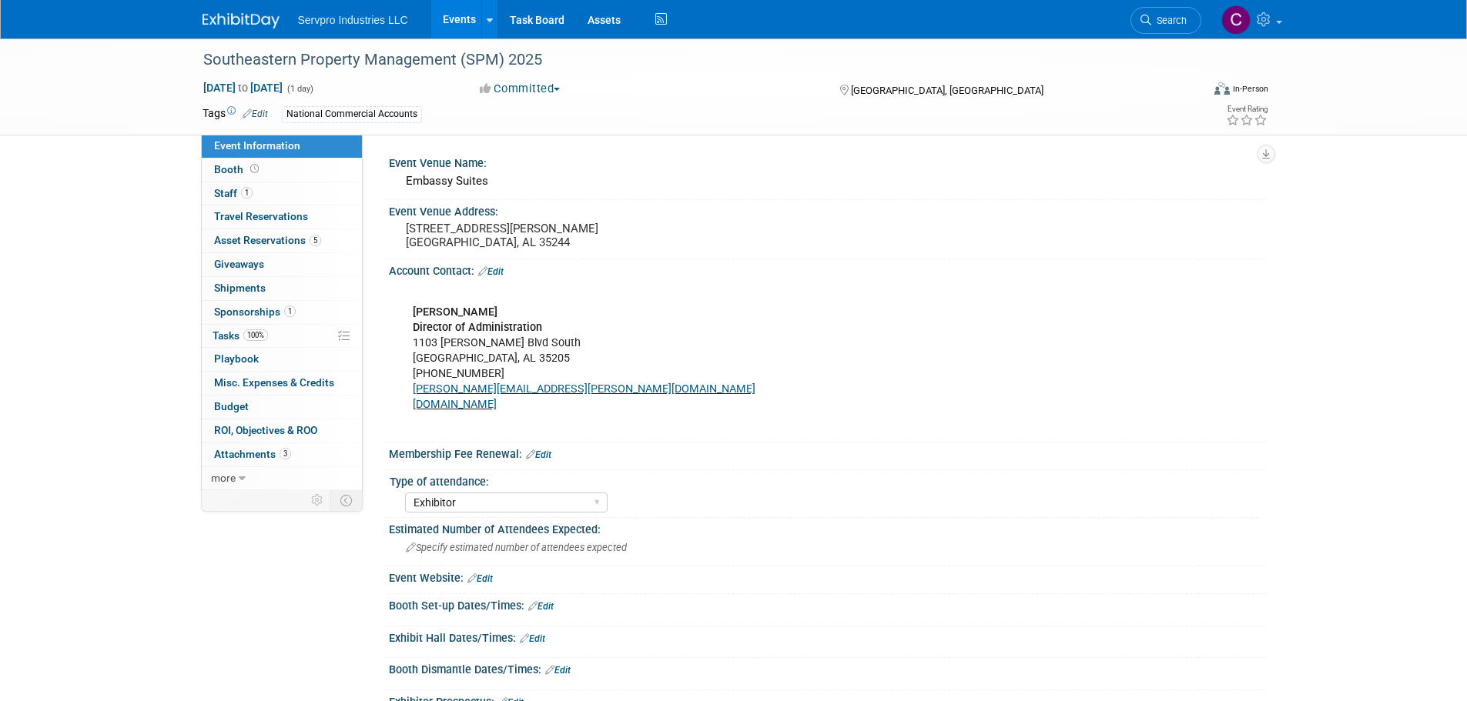
click at [376, 162] on div "Event Venue Name: Embassy Suites Event Venue Address: [STREET_ADDRESS][PERSON_N…" at bounding box center [814, 313] width 902 height 356
click at [228, 236] on span "Asset Reservations 5" at bounding box center [267, 240] width 107 height 12
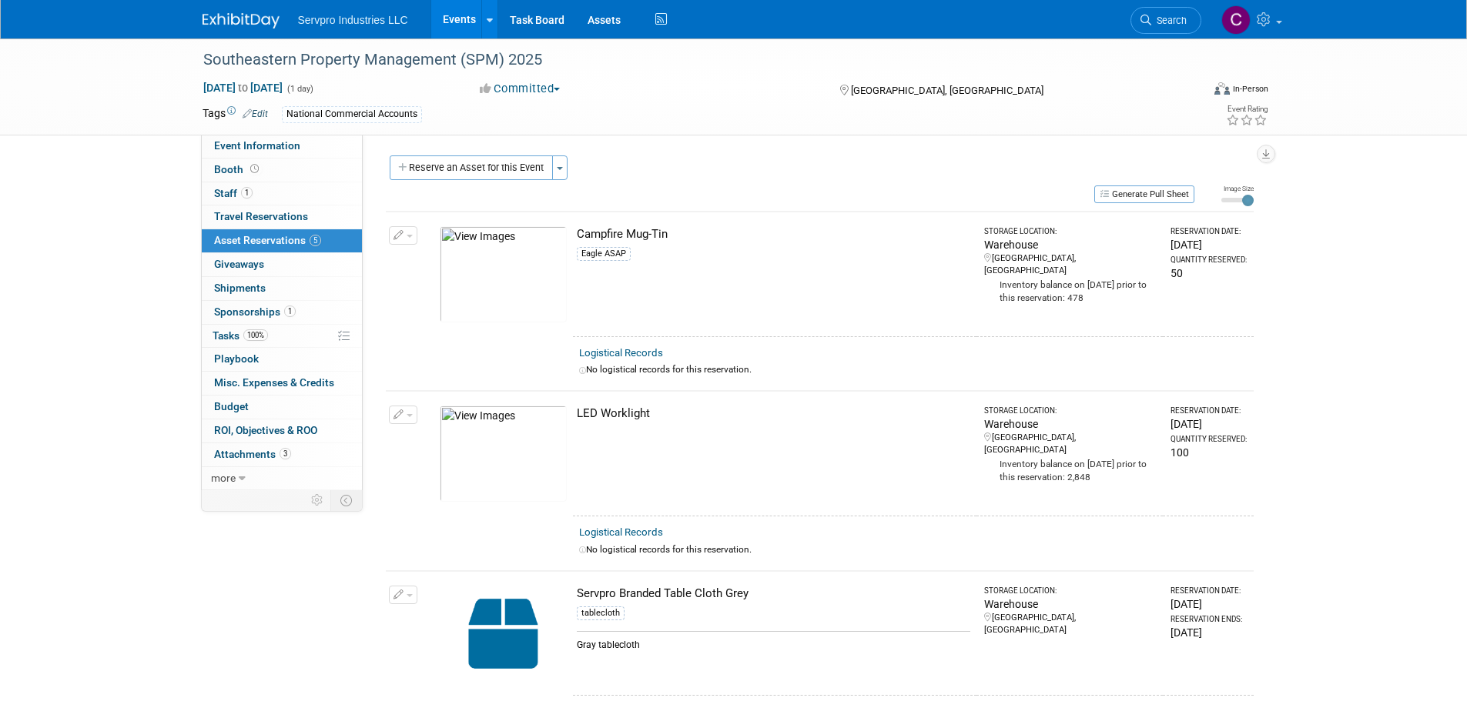
click at [415, 238] on button "button" at bounding box center [403, 235] width 28 height 18
click at [654, 190] on div "Generate Pull Sheet" at bounding box center [790, 193] width 808 height 19
click at [283, 91] on span "[DATE] to [DATE]" at bounding box center [242, 88] width 81 height 14
type input "[DATE] to [DATE]"
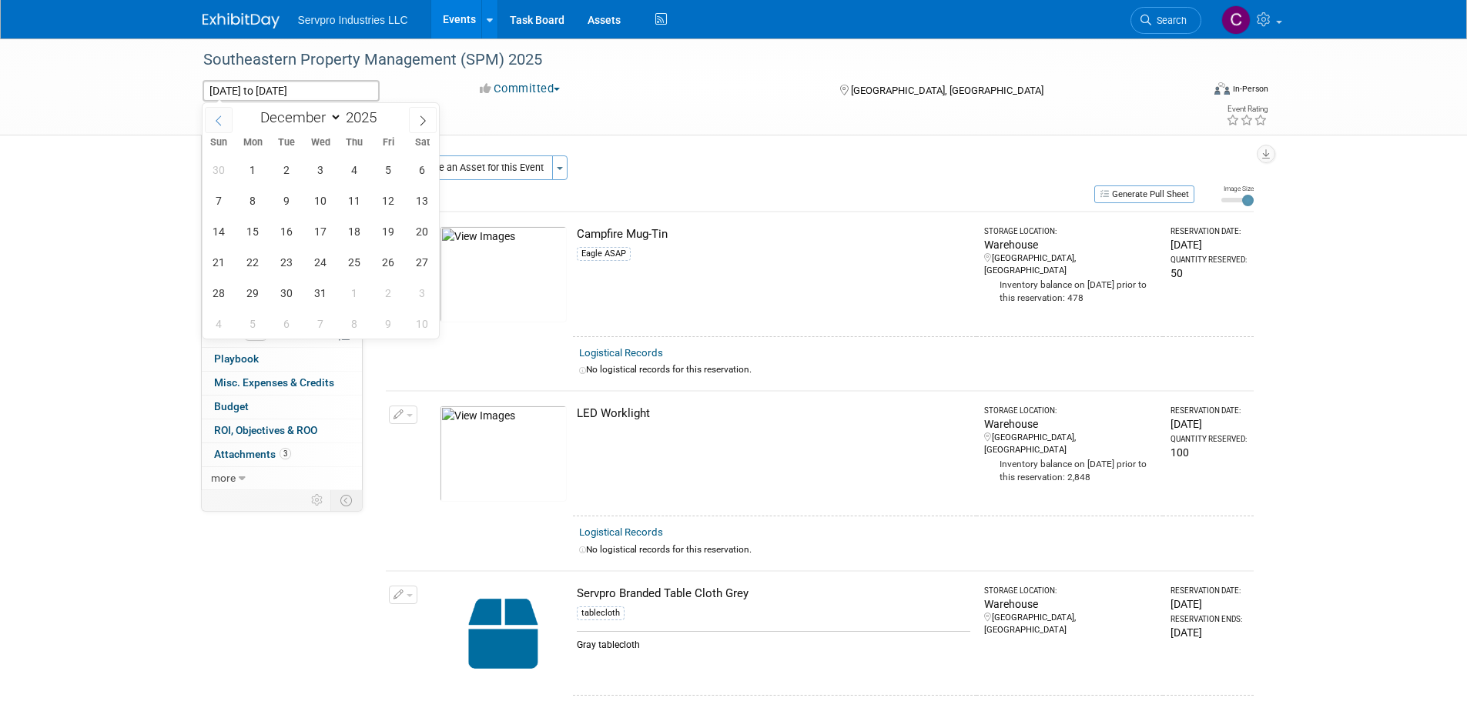
click at [210, 120] on span at bounding box center [219, 120] width 28 height 26
select select "10"
click at [348, 202] on span "6" at bounding box center [354, 201] width 30 height 30
type input "[DATE]"
click at [252, 196] on span "3" at bounding box center [253, 201] width 30 height 30
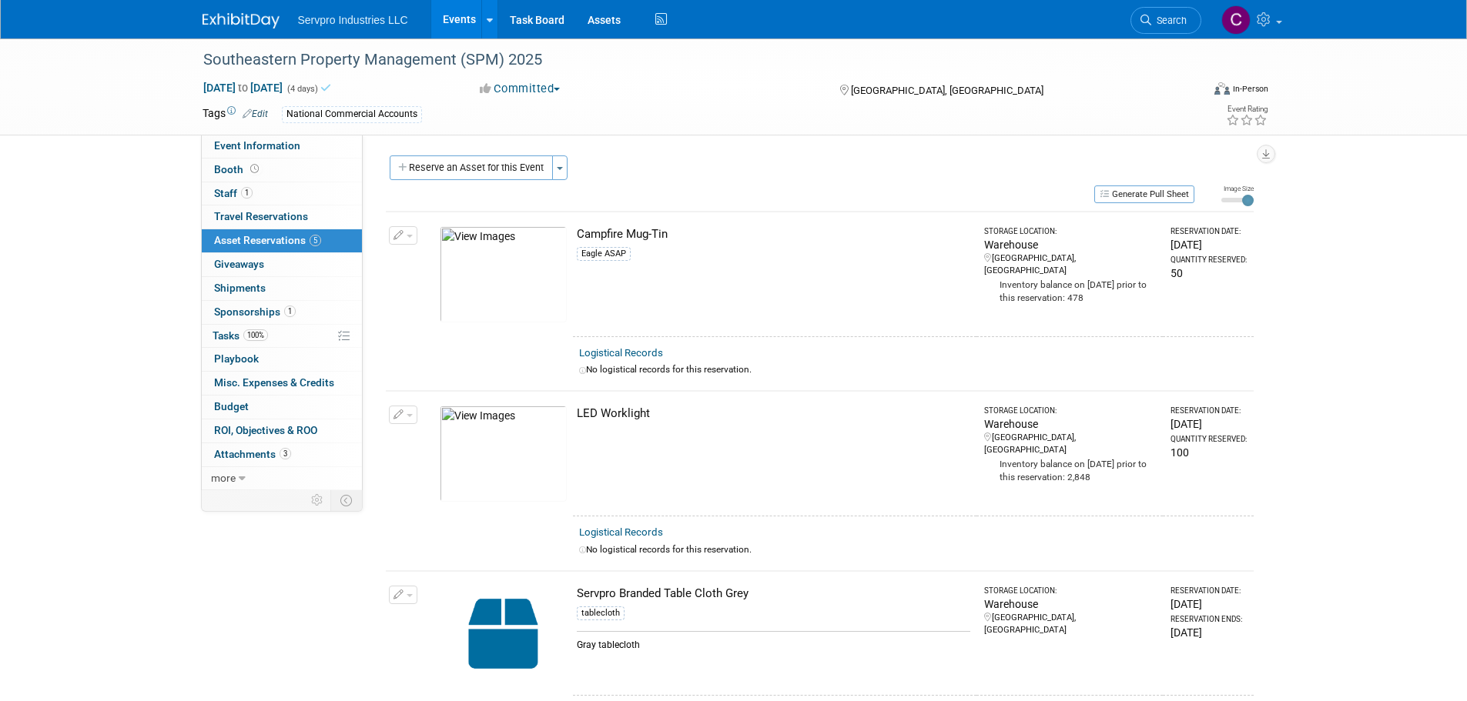
click at [182, 160] on div "Southeastern Property Management (SPM) 2025 [DATE] to [DATE] (4 days) [DATE] to…" at bounding box center [733, 589] width 1467 height 1102
